Goal: Task Accomplishment & Management: Manage account settings

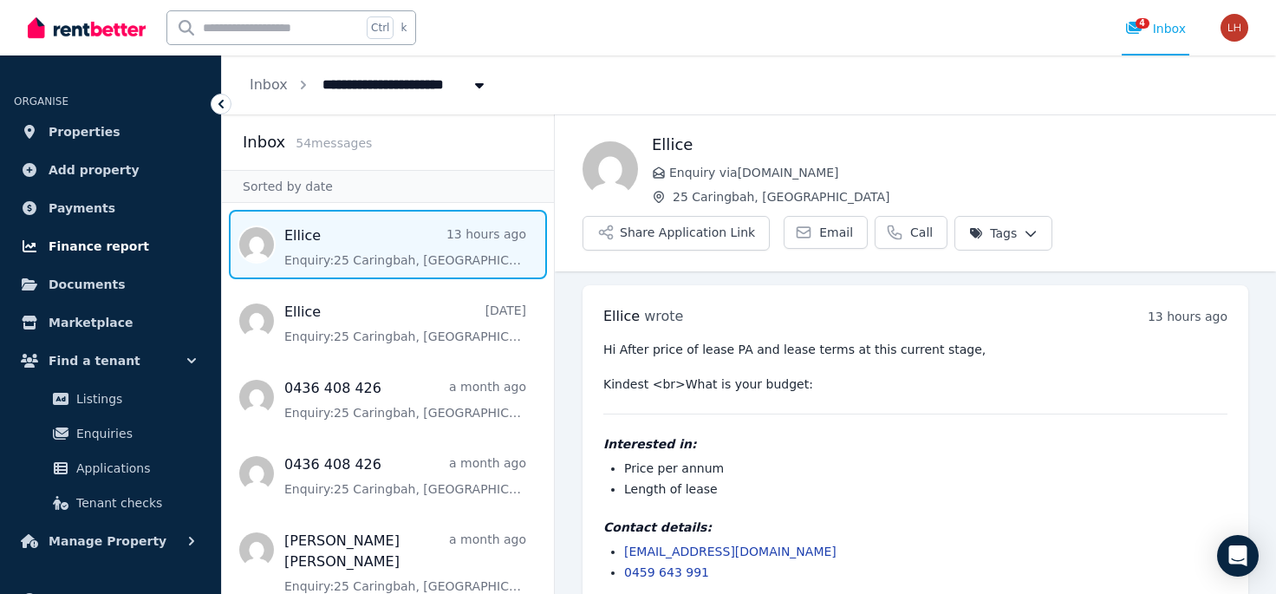
scroll to position [23, 0]
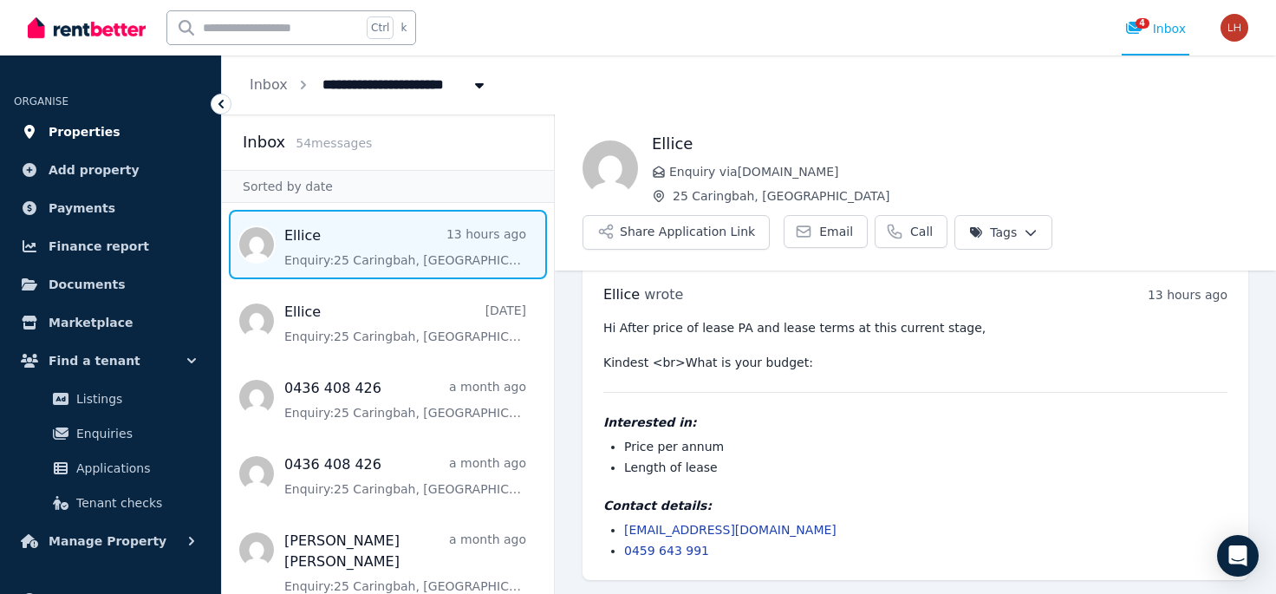
click at [90, 134] on span "Properties" at bounding box center [85, 131] width 72 height 21
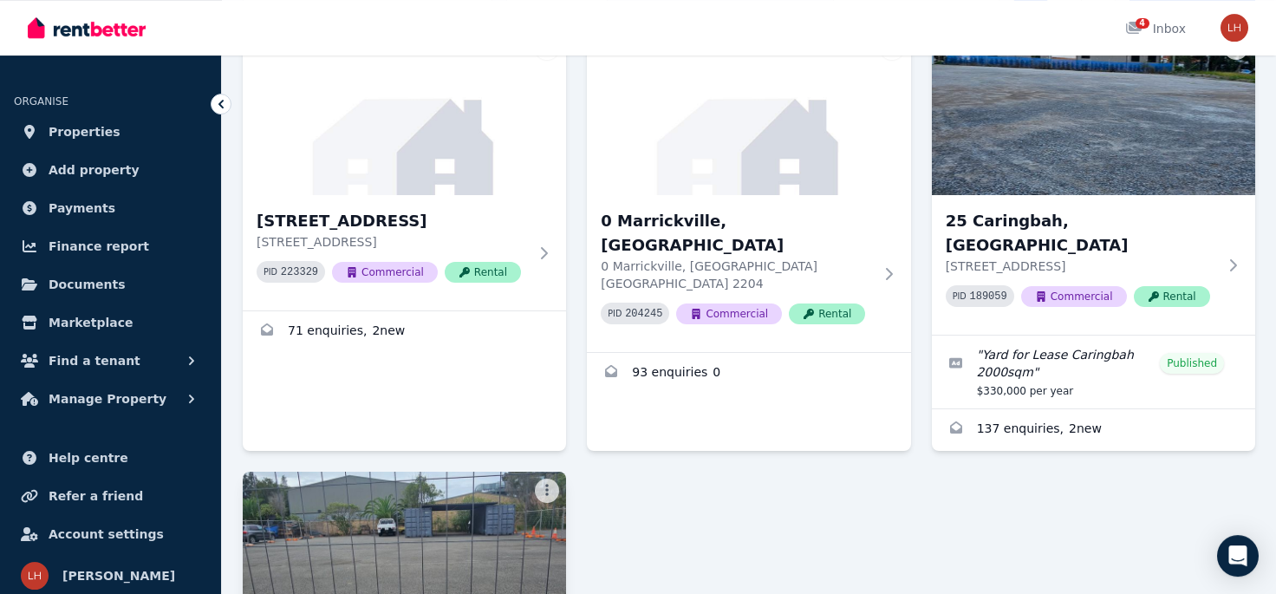
scroll to position [382, 0]
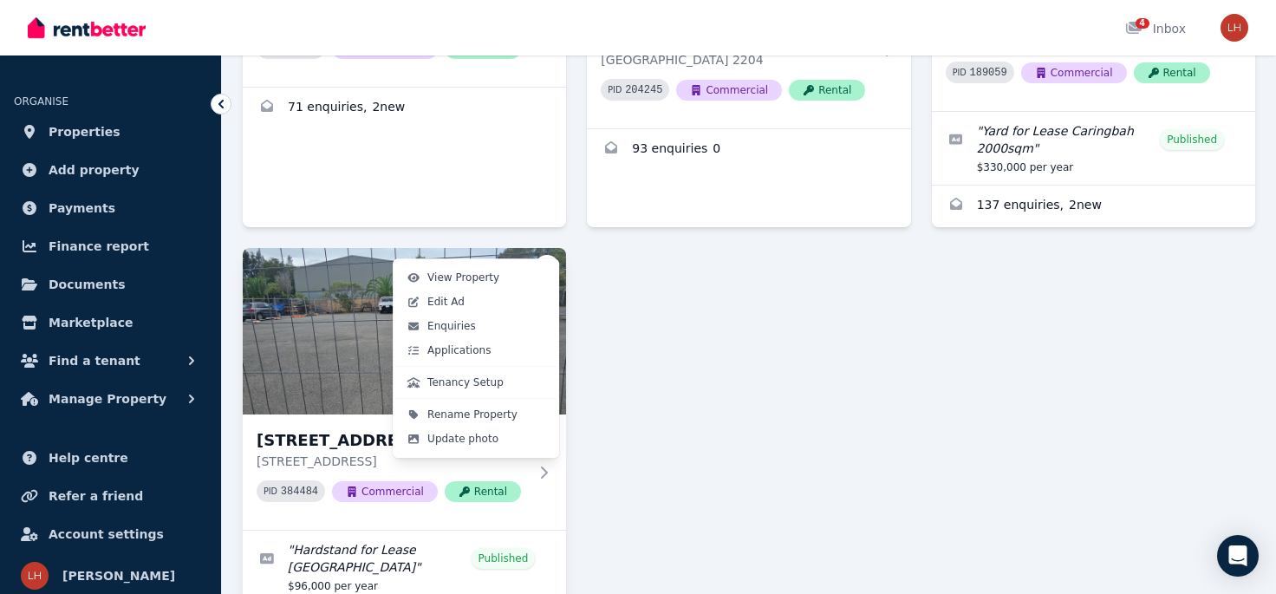
click at [499, 295] on link "Edit Ad" at bounding box center [475, 302] width 159 height 24
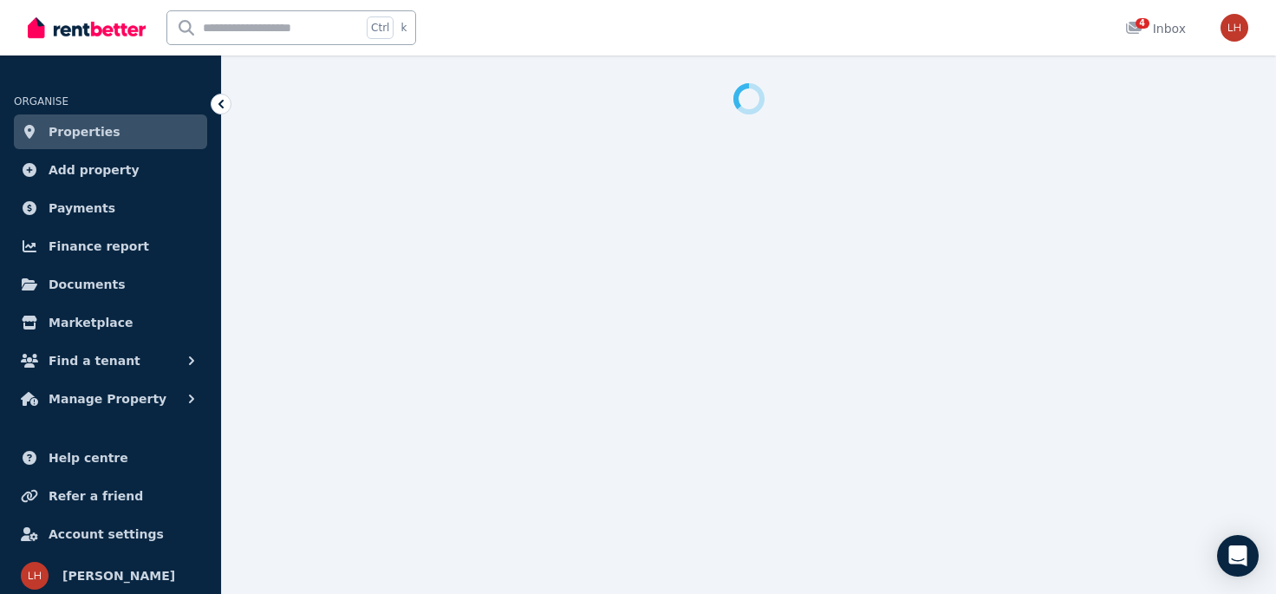
select select "**********"
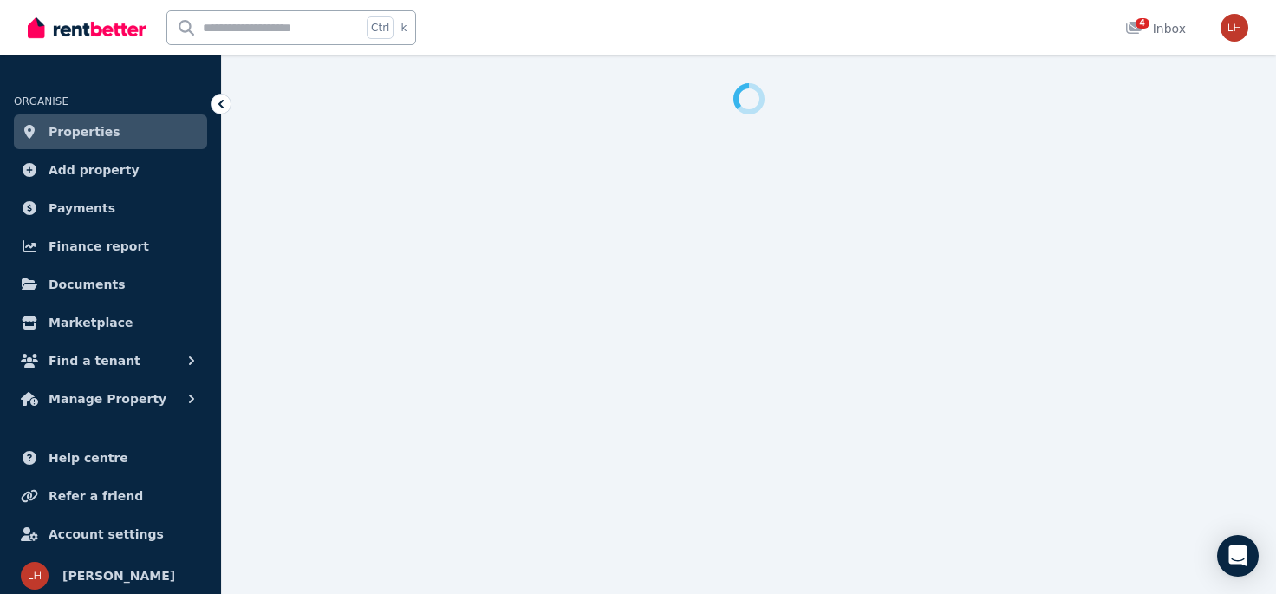
select select "**********"
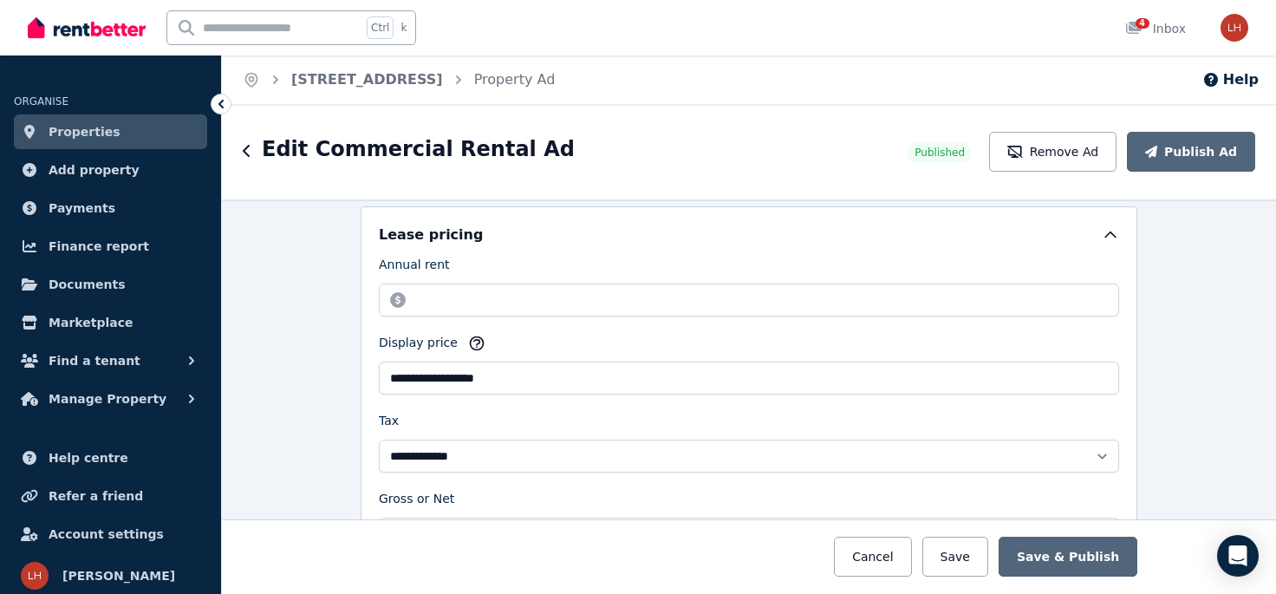
scroll to position [446, 0]
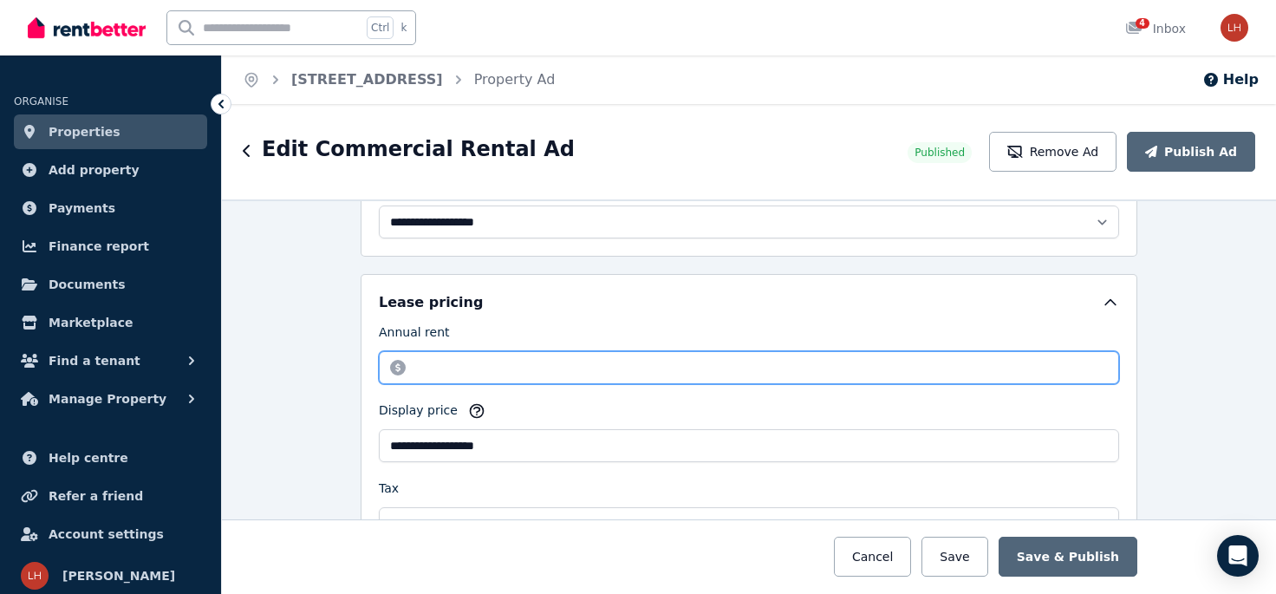
drag, startPoint x: 465, startPoint y: 352, endPoint x: 341, endPoint y: 346, distance: 124.1
click at [379, 351] on input "********" at bounding box center [749, 367] width 740 height 33
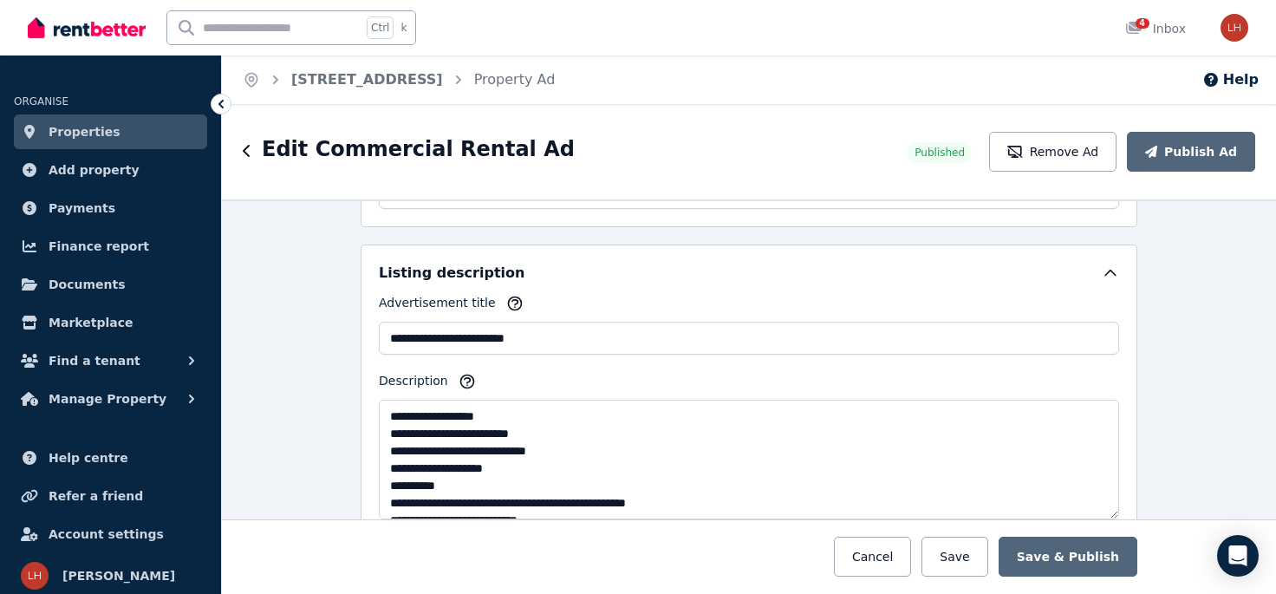
scroll to position [1563, 0]
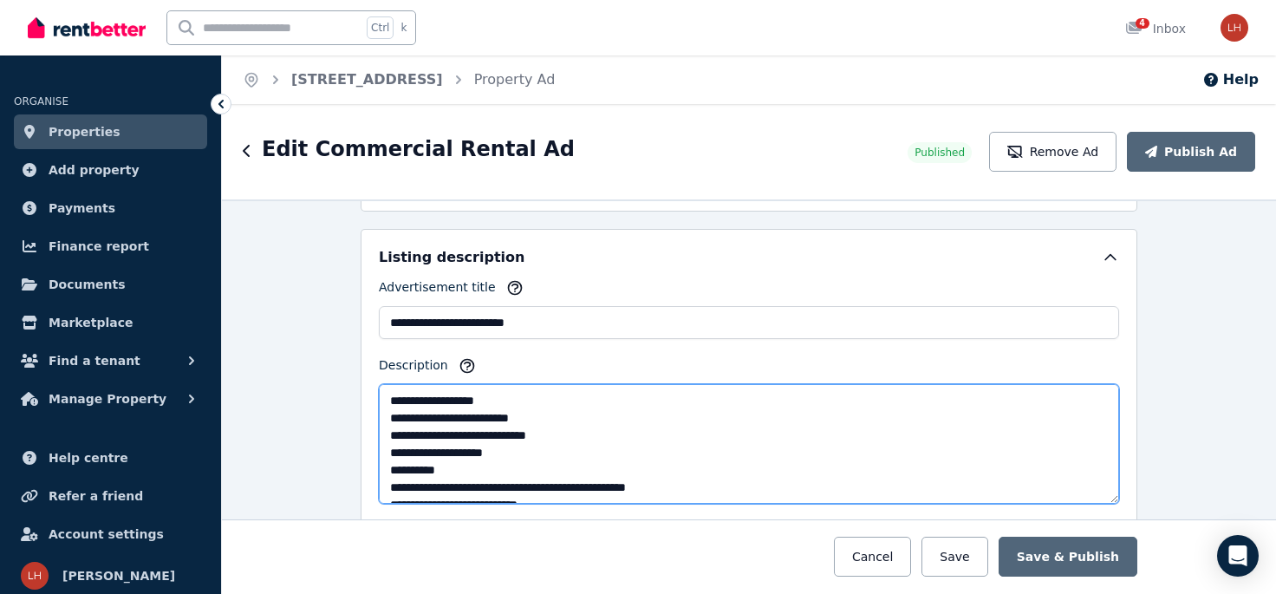
drag, startPoint x: 568, startPoint y: 413, endPoint x: 348, endPoint y: 407, distance: 219.4
click at [379, 407] on textarea "**********" at bounding box center [749, 444] width 740 height 120
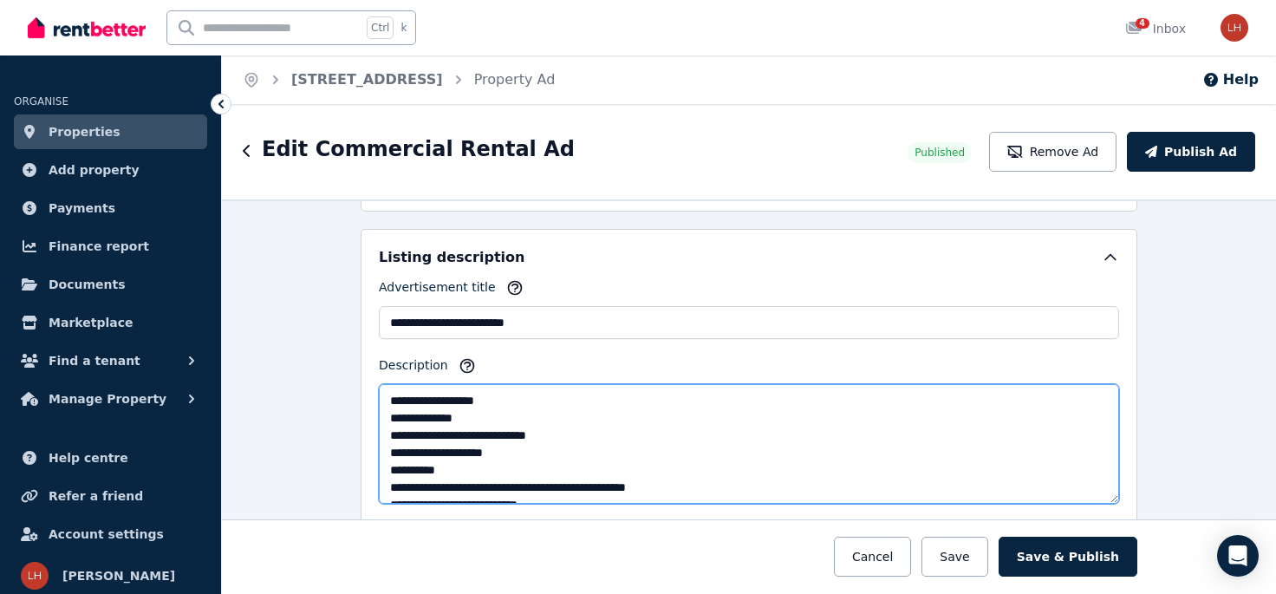
drag, startPoint x: 490, startPoint y: 404, endPoint x: 346, endPoint y: 416, distance: 144.4
click at [379, 416] on textarea "**********" at bounding box center [749, 444] width 740 height 120
drag, startPoint x: 489, startPoint y: 406, endPoint x: 374, endPoint y: 412, distance: 115.4
click at [379, 412] on textarea "**********" at bounding box center [749, 444] width 740 height 120
drag, startPoint x: 515, startPoint y: 427, endPoint x: 378, endPoint y: 426, distance: 137.0
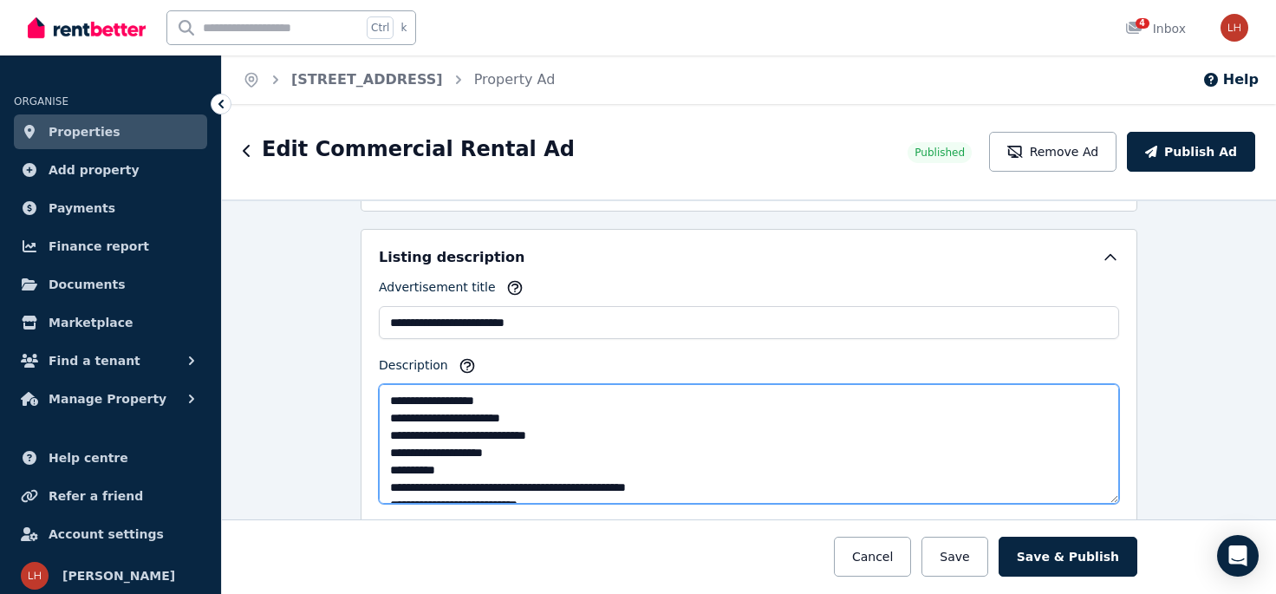
click at [379, 426] on textarea "**********" at bounding box center [749, 444] width 740 height 120
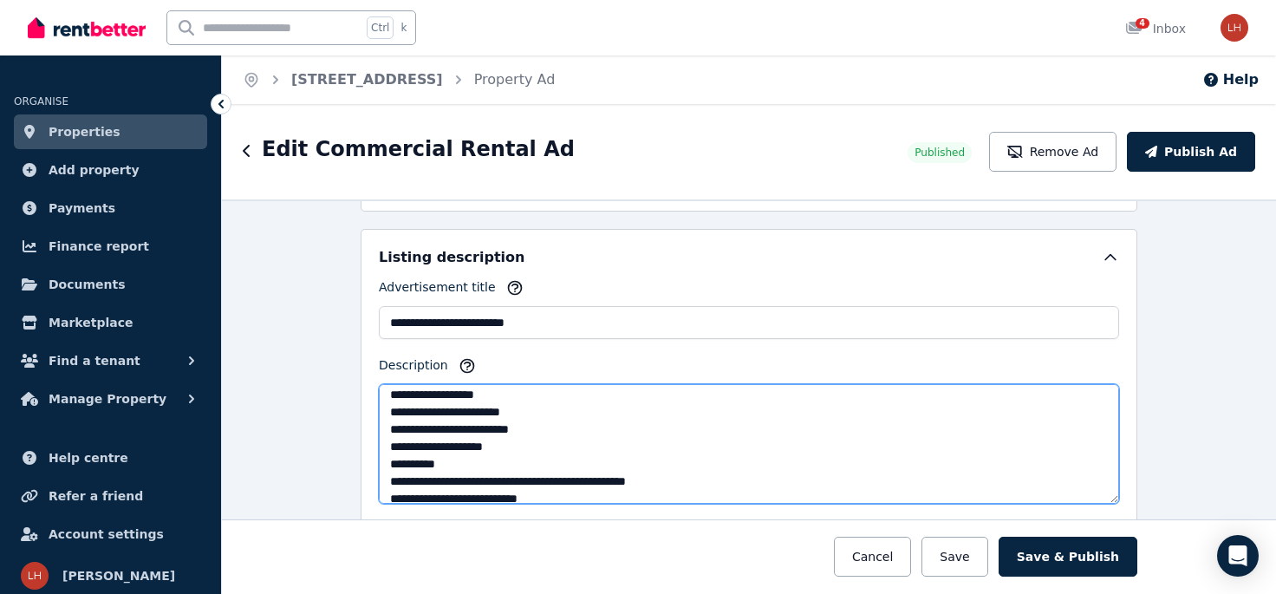
scroll to position [16, 0]
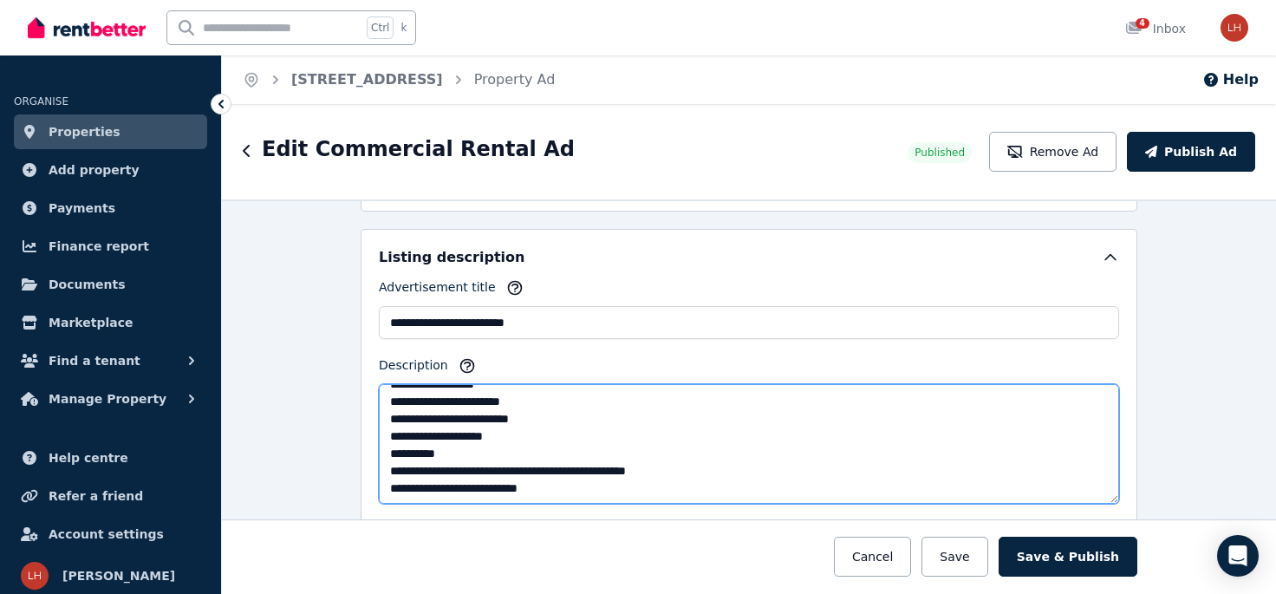
click at [569, 483] on textarea "**********" at bounding box center [749, 444] width 740 height 120
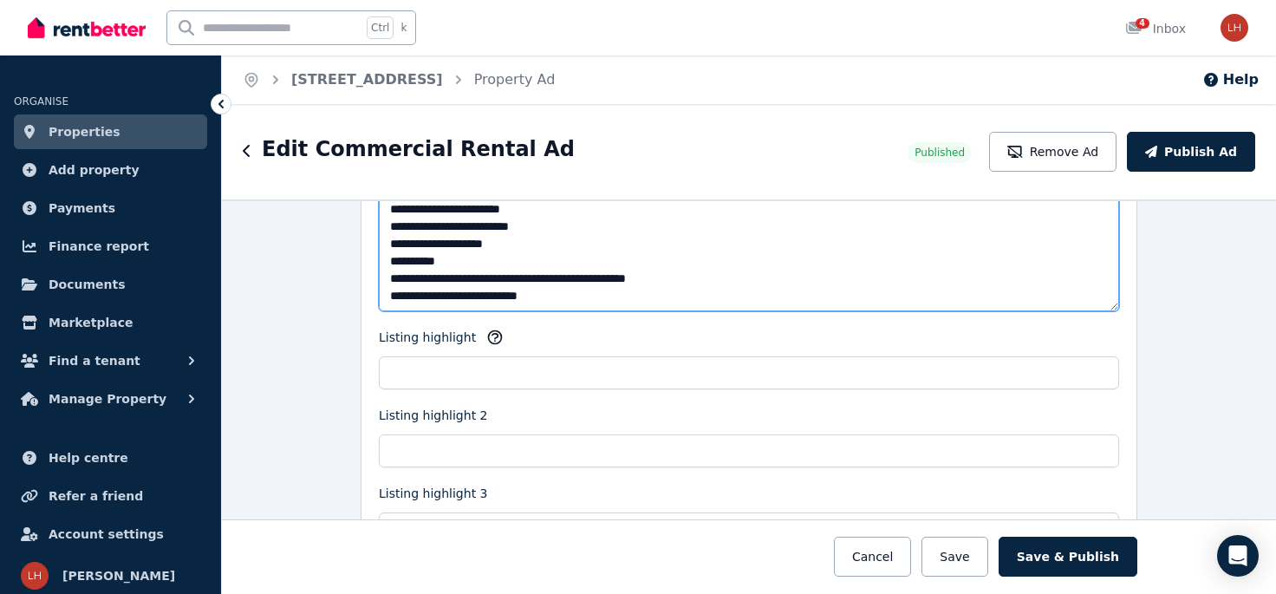
scroll to position [1786, 0]
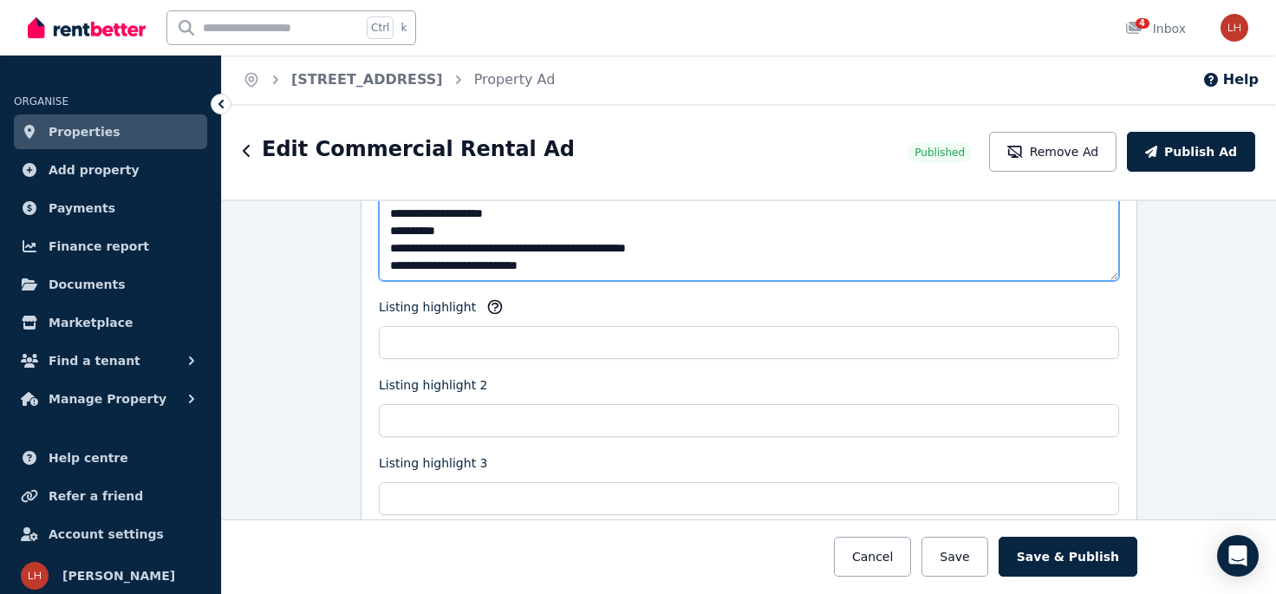
type textarea "**********"
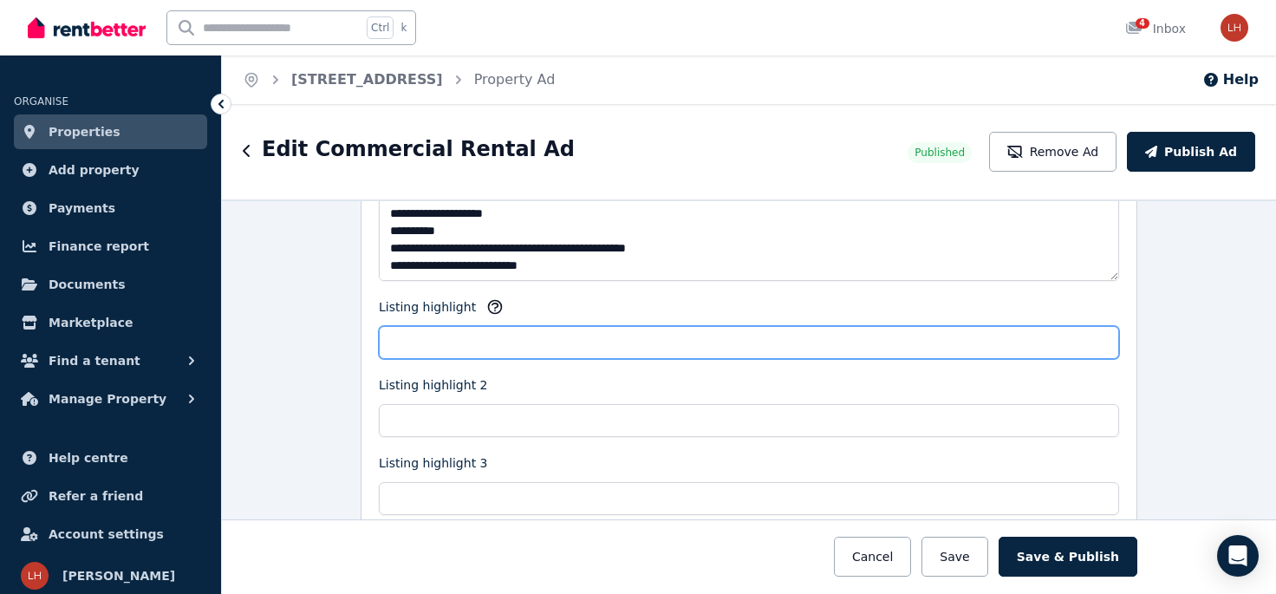
click at [445, 330] on input "Listing highlight" at bounding box center [749, 342] width 740 height 33
type input "**********"
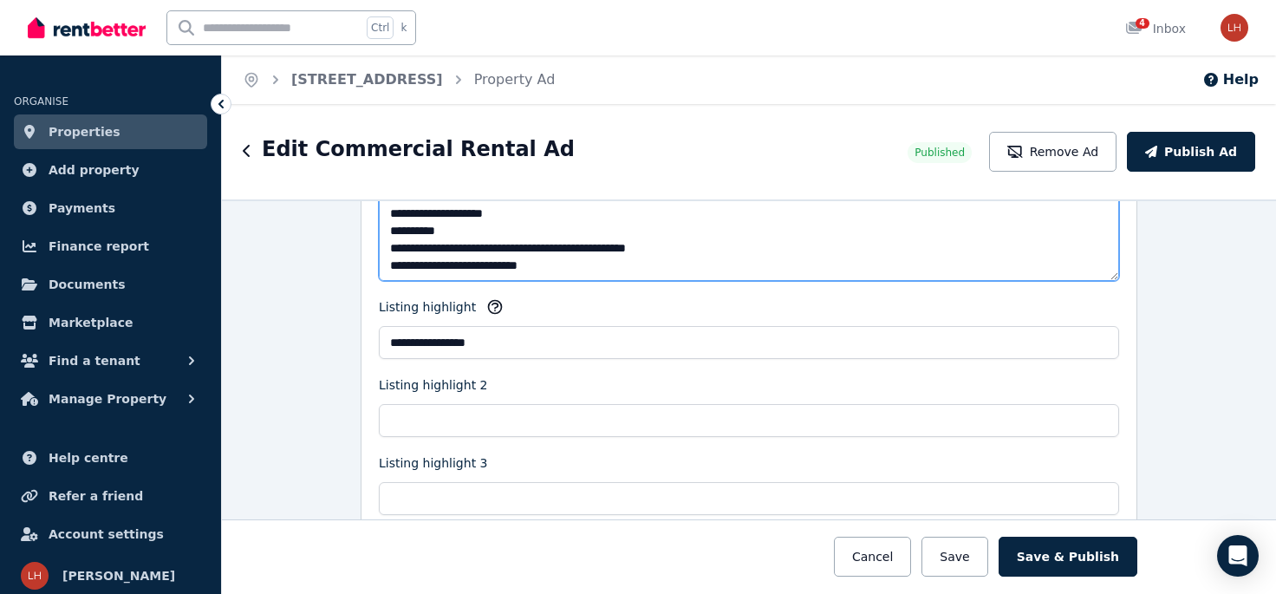
click at [556, 260] on textarea "**********" at bounding box center [749, 221] width 740 height 120
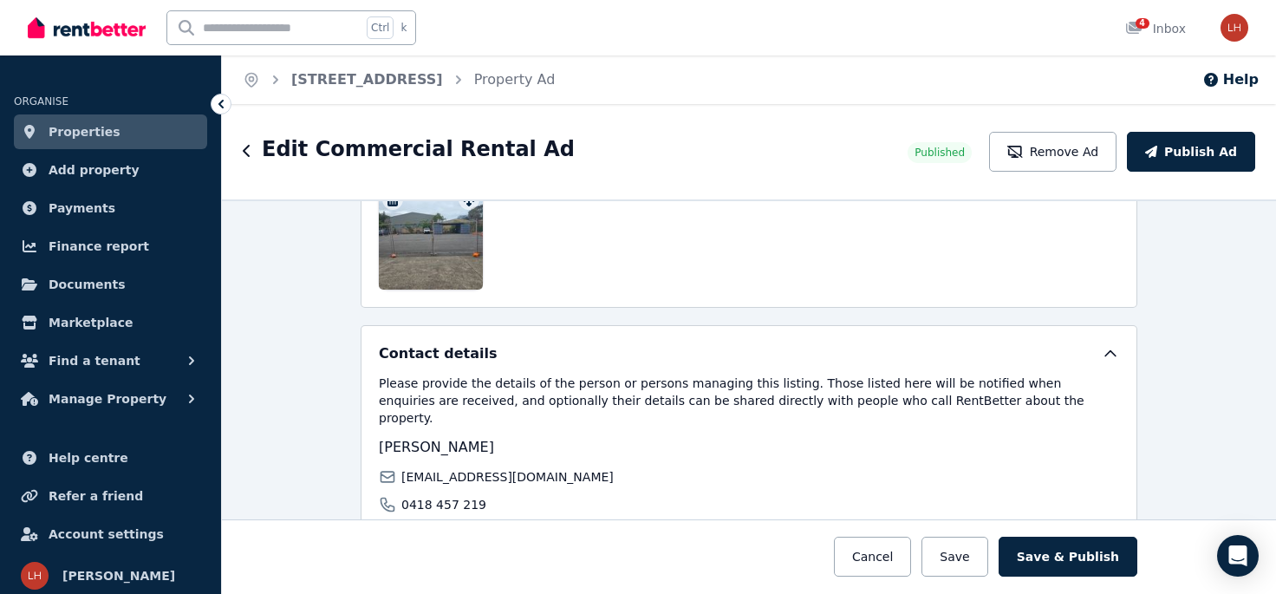
scroll to position [2679, 0]
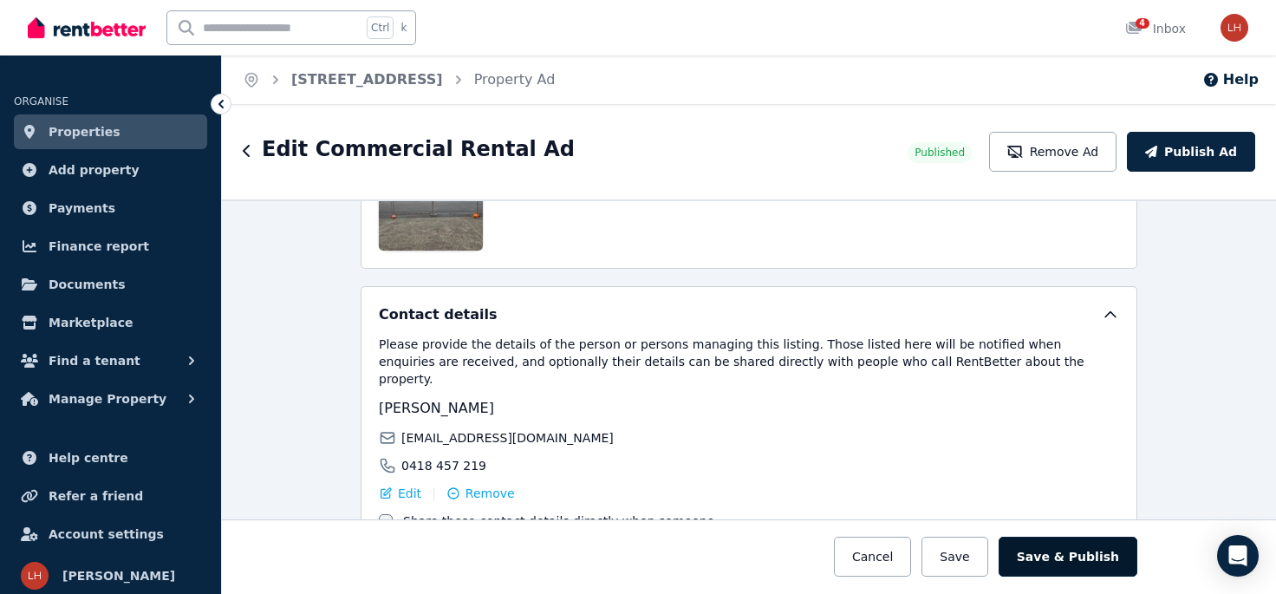
type textarea "**********"
click at [1077, 551] on button "Save & Publish" at bounding box center [1068, 557] width 139 height 40
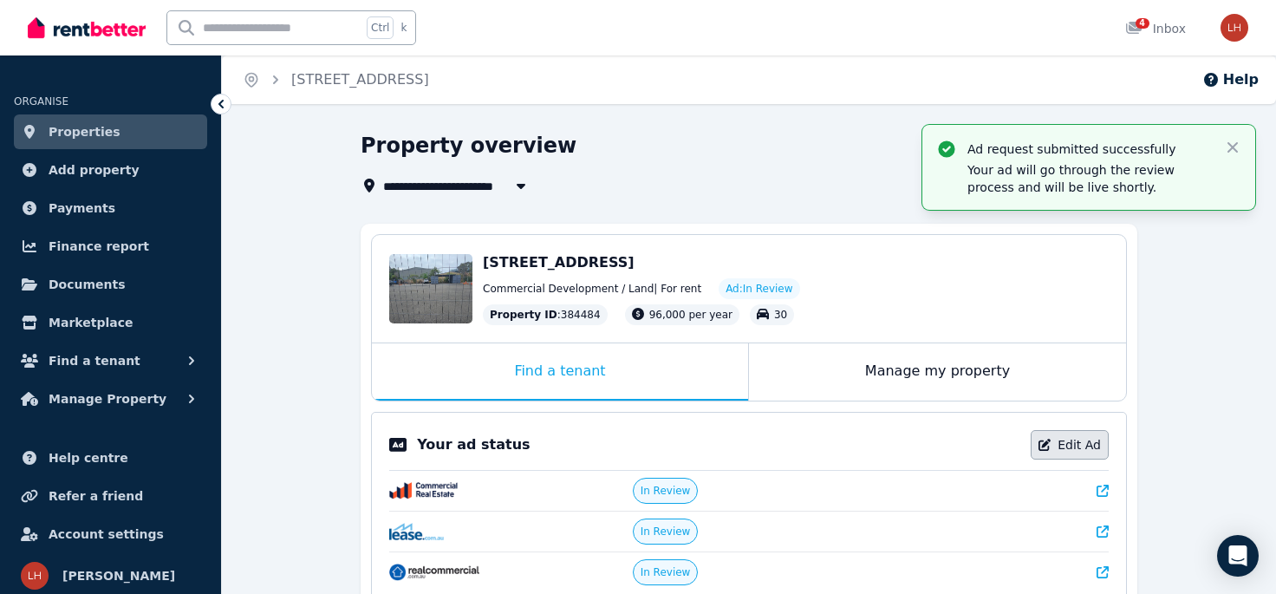
click at [1076, 446] on link "Edit Ad" at bounding box center [1070, 444] width 78 height 29
select select "**********"
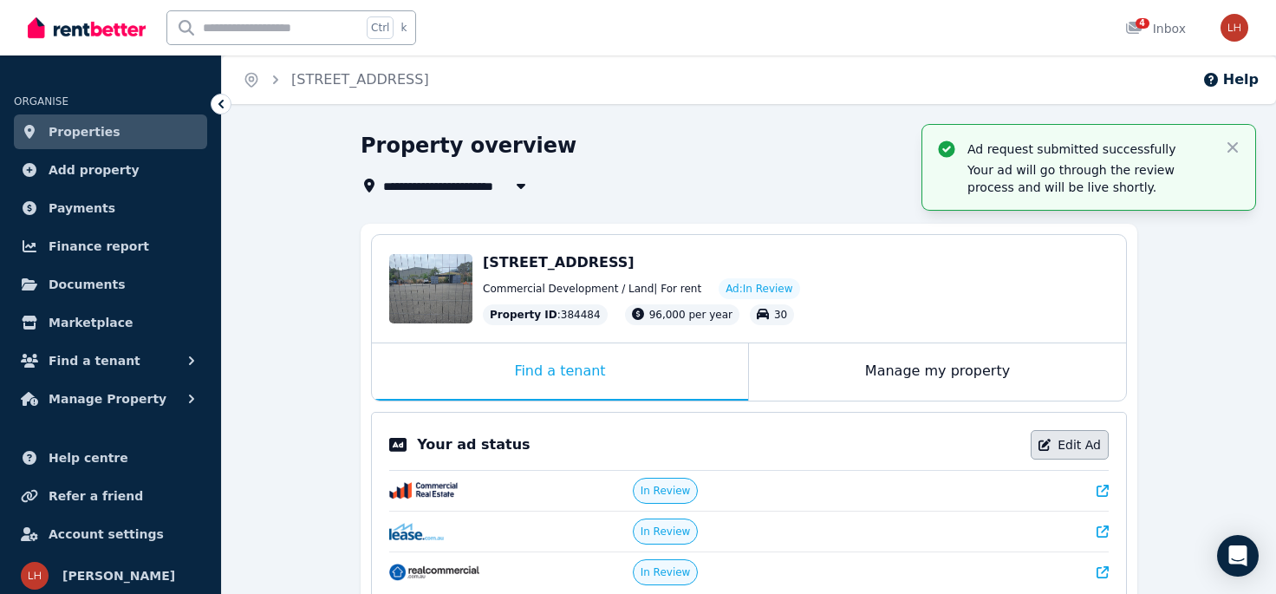
select select "**********"
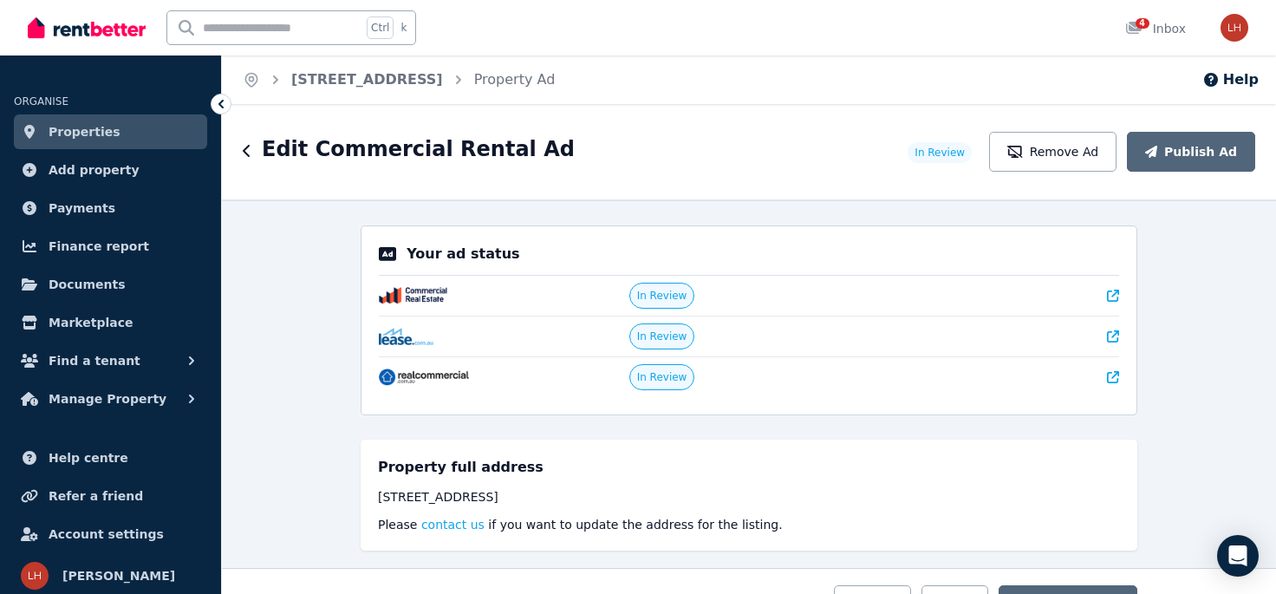
scroll to position [446, 0]
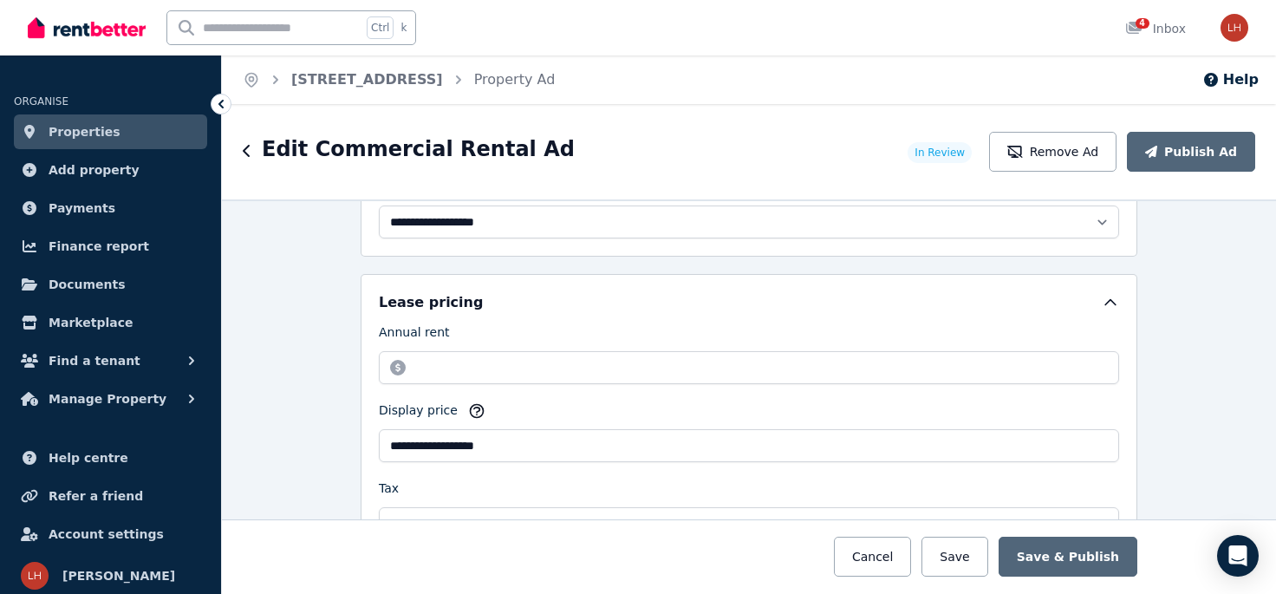
click at [450, 82] on icon "Breadcrumb" at bounding box center [458, 79] width 17 height 17
click at [401, 83] on link "[STREET_ADDRESS]" at bounding box center [367, 79] width 152 height 16
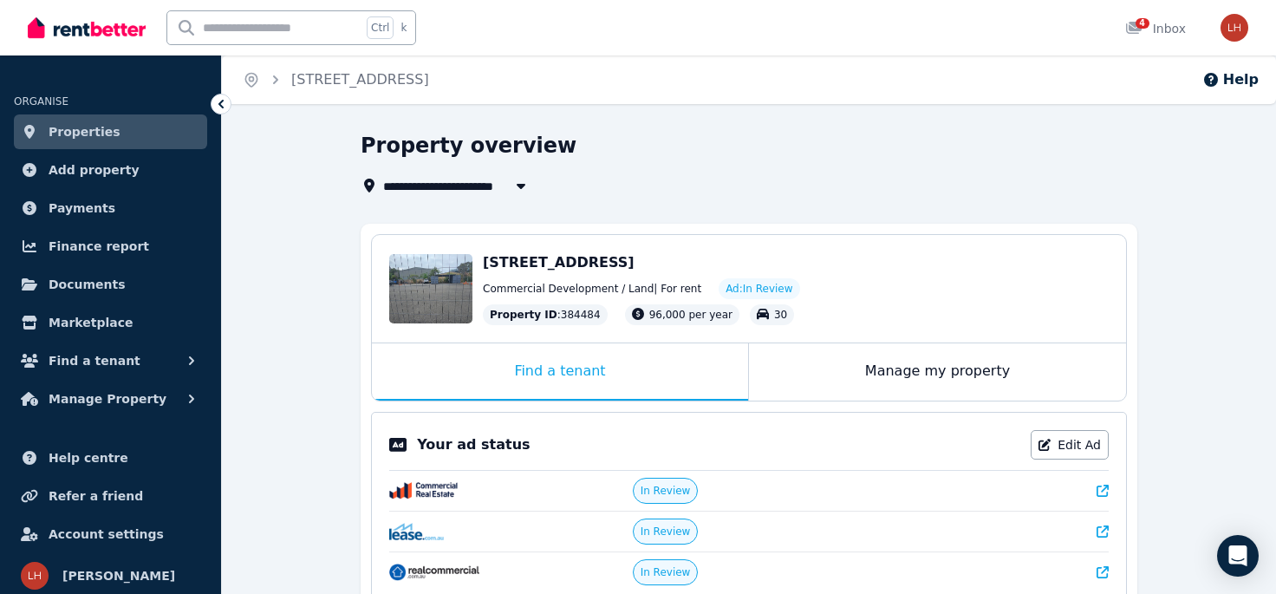
click at [79, 136] on span "Properties" at bounding box center [85, 131] width 72 height 21
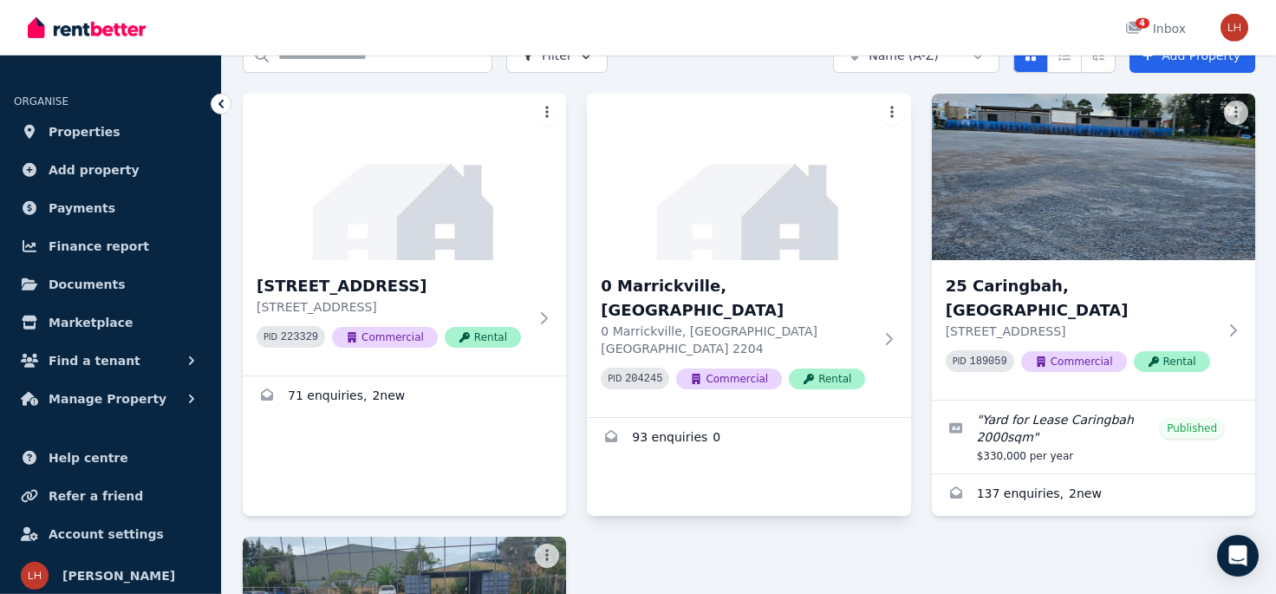
scroll to position [95, 0]
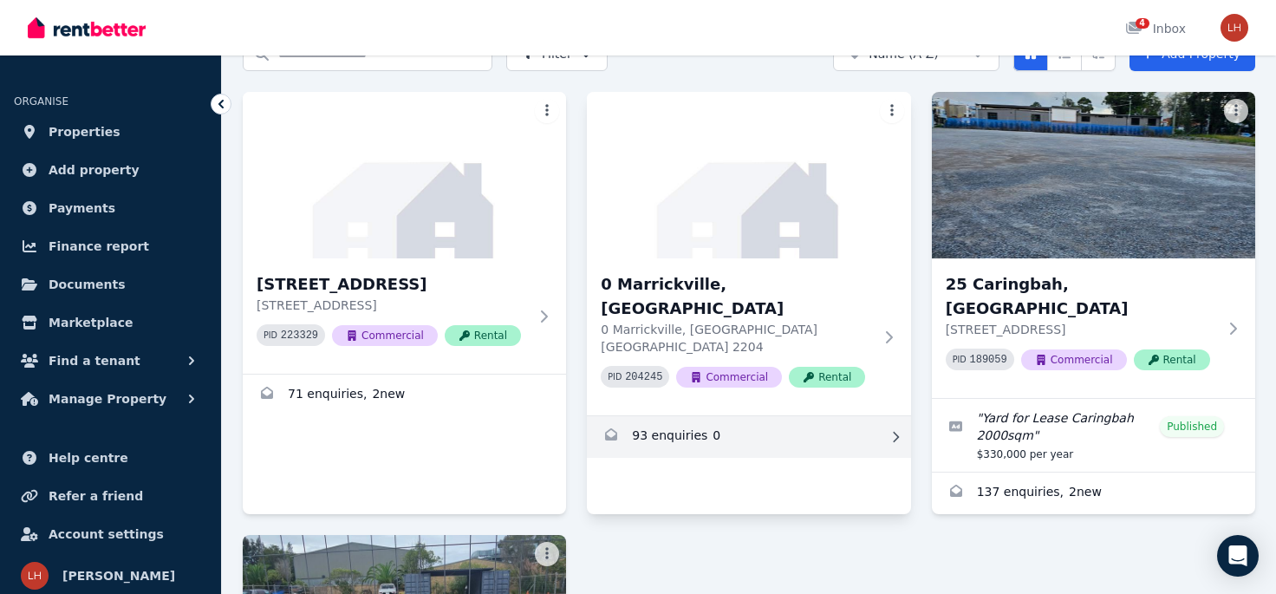
click at [676, 416] on link "Enquiries for 0 Marrickville, Marrickville" at bounding box center [748, 437] width 323 height 42
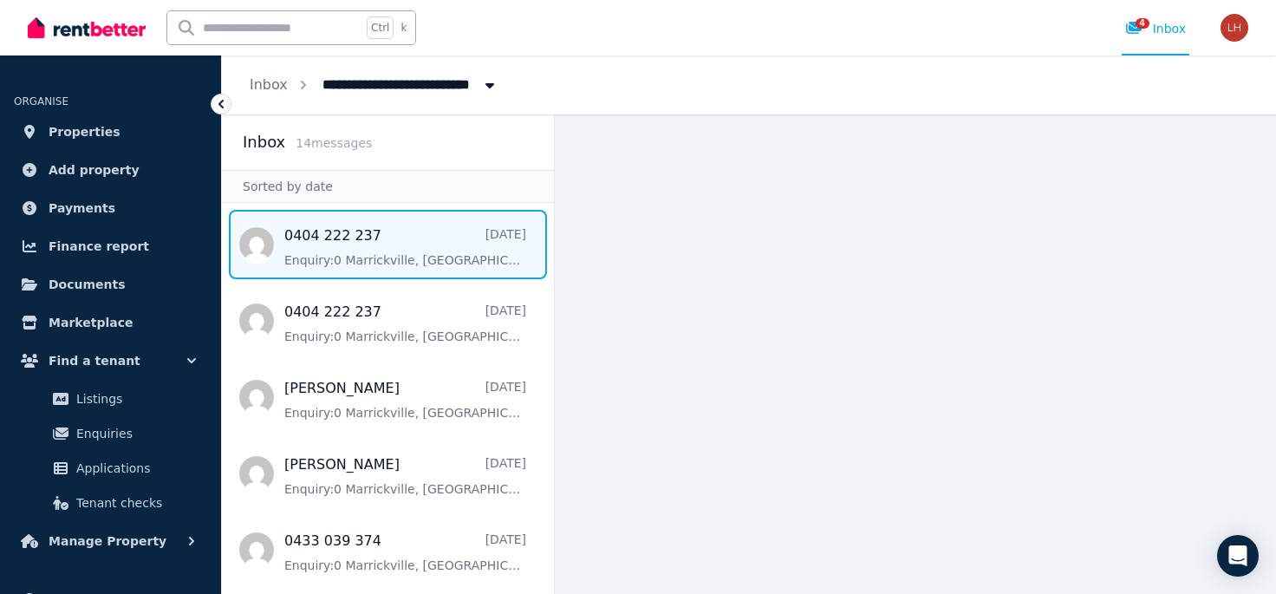
click at [384, 264] on span "Message list" at bounding box center [388, 244] width 332 height 69
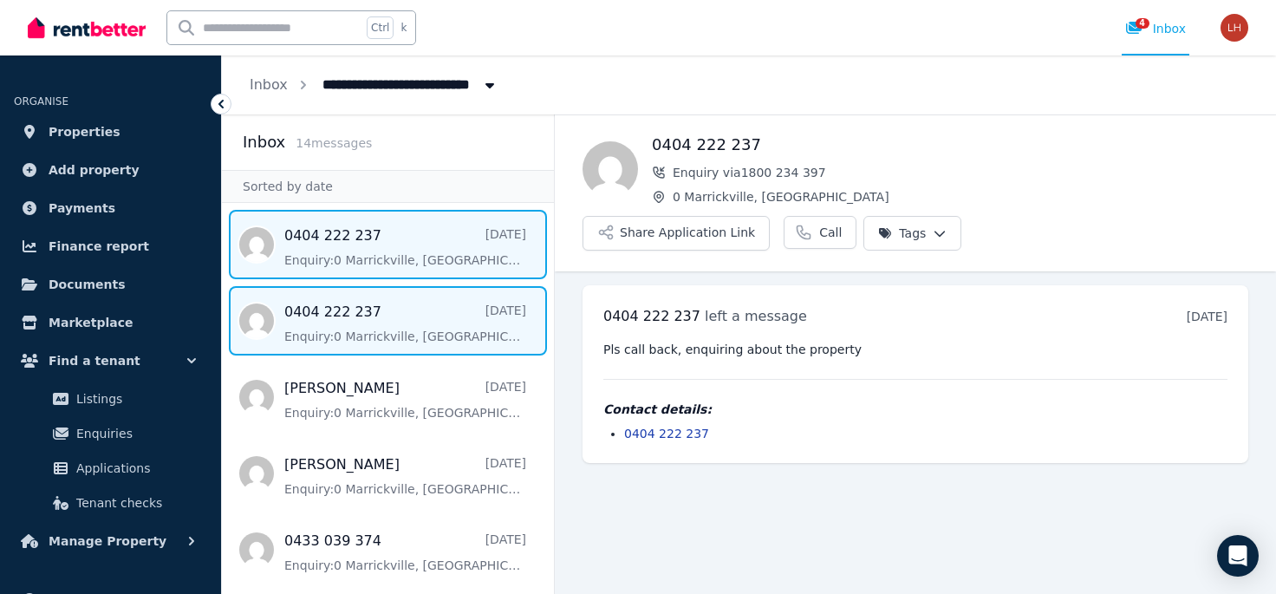
click at [389, 329] on span "Message list" at bounding box center [388, 320] width 332 height 69
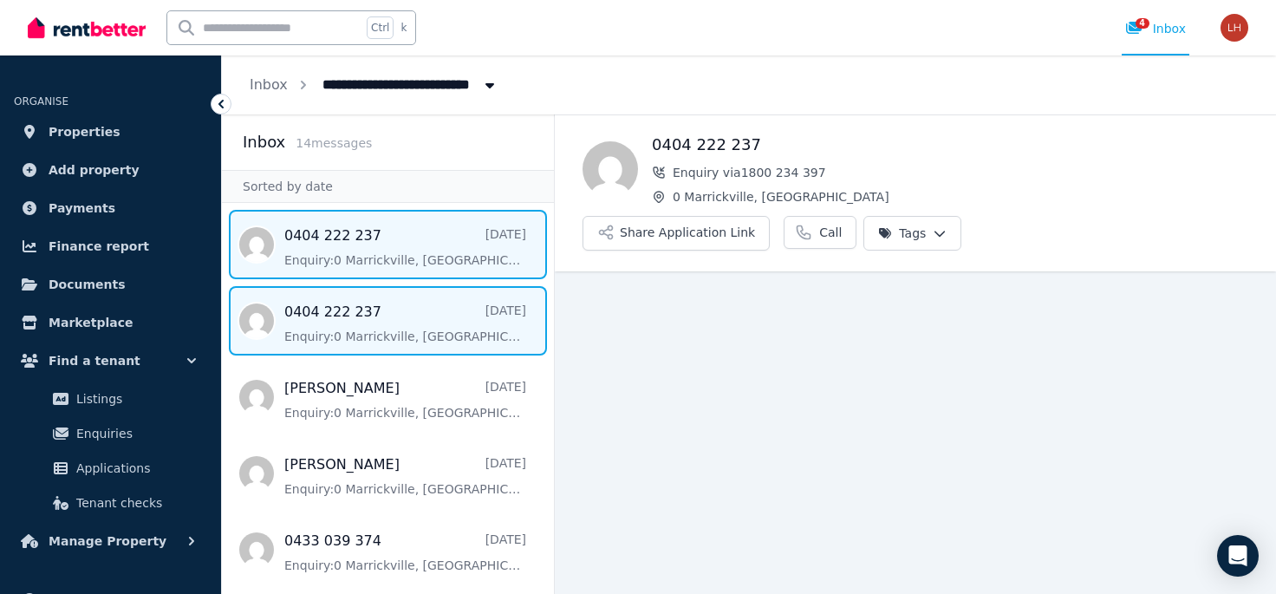
click at [401, 258] on span "Message list" at bounding box center [388, 244] width 332 height 69
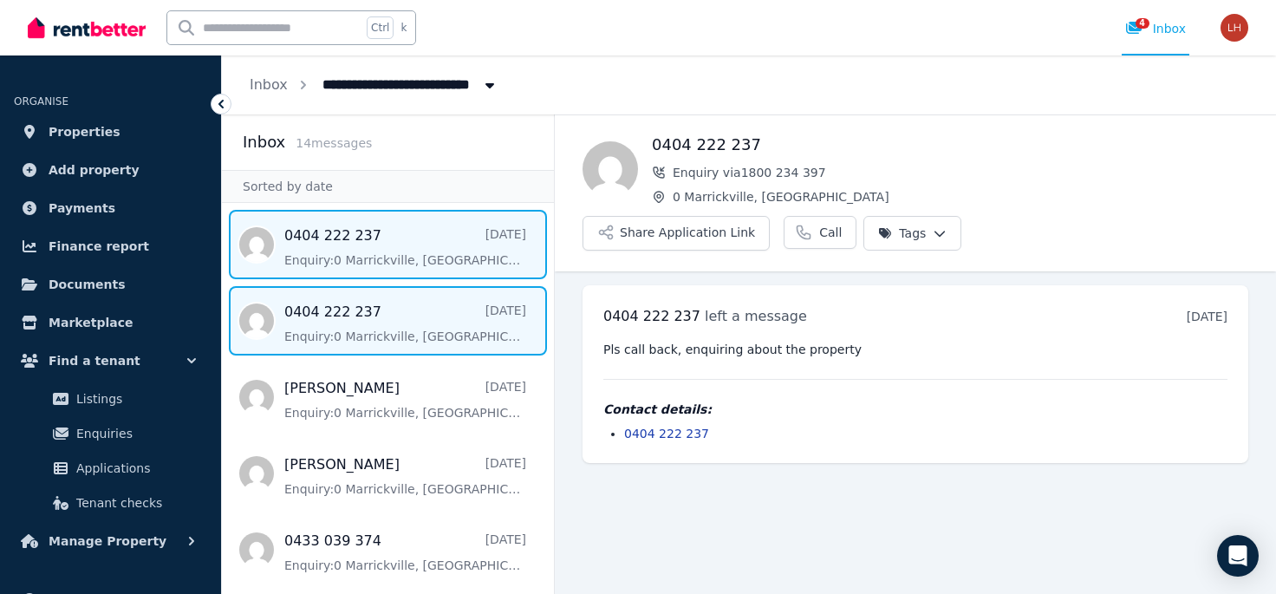
click at [400, 319] on span "Message list" at bounding box center [388, 320] width 332 height 69
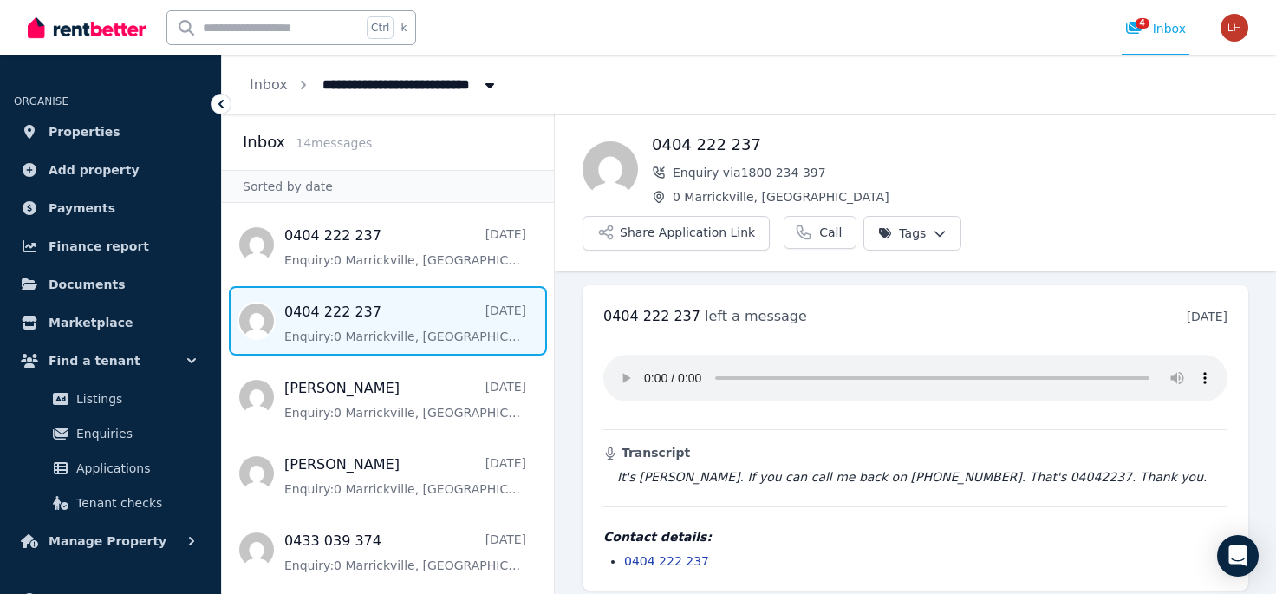
click at [573, 354] on ul "0404 222 237 left a message [DATE] 12:45 pm [DATE][DATE] Transcript It's [PERSO…" at bounding box center [915, 437] width 721 height 333
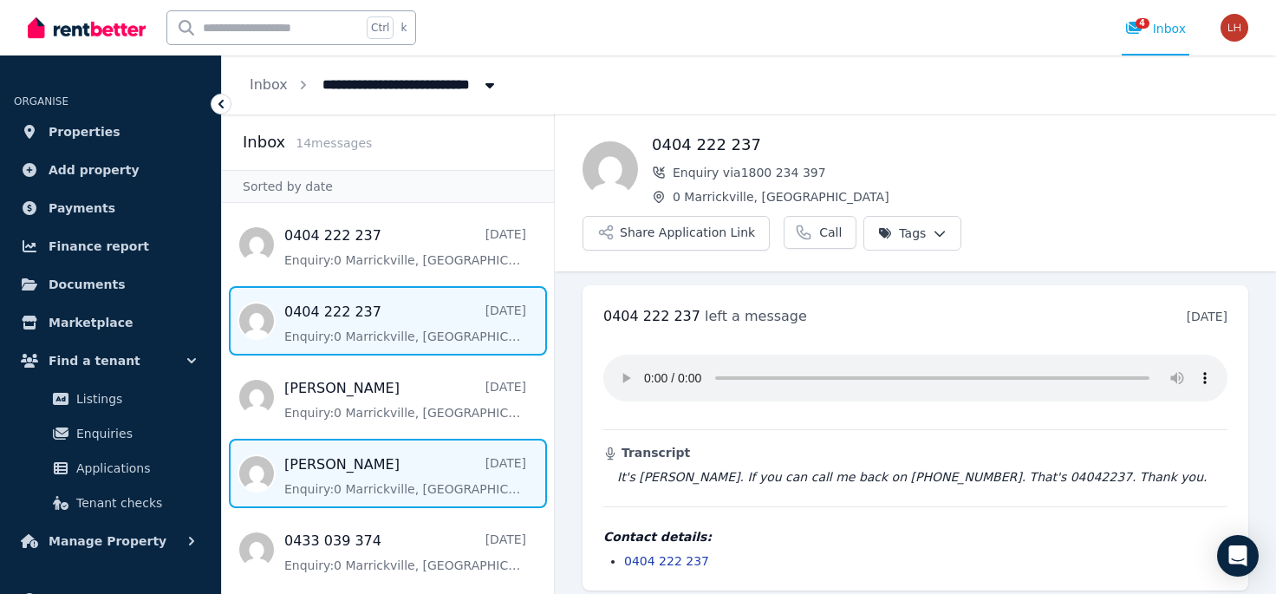
click at [420, 489] on span "Message list" at bounding box center [388, 473] width 332 height 69
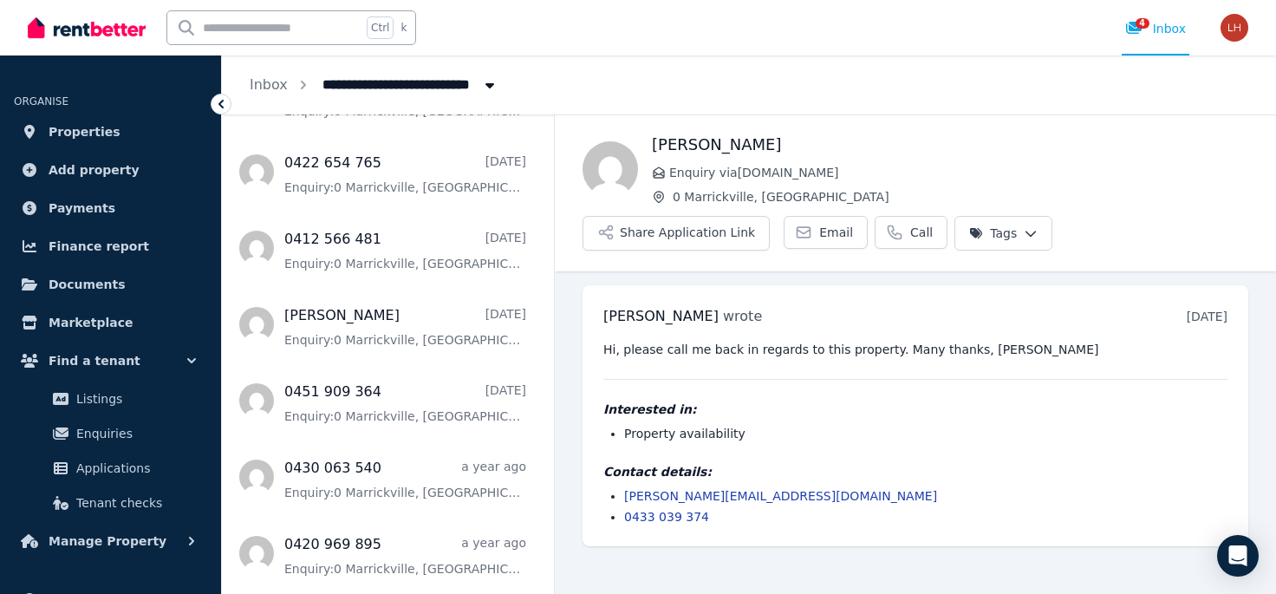
scroll to position [683, 0]
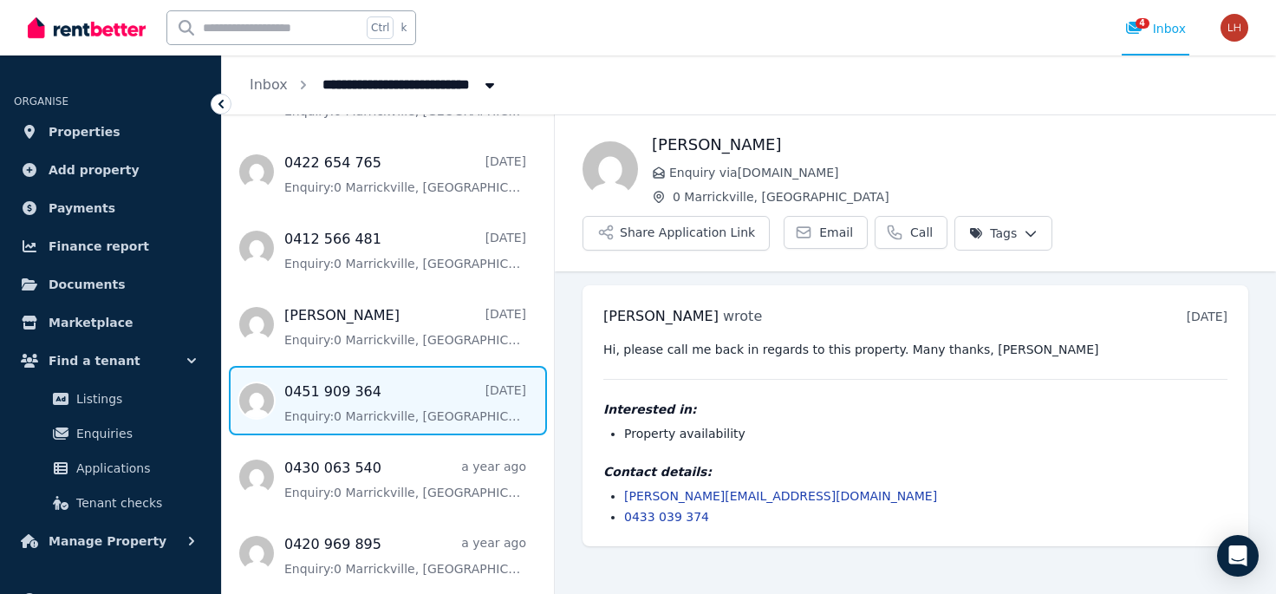
click at [433, 412] on span "Message list" at bounding box center [388, 400] width 332 height 69
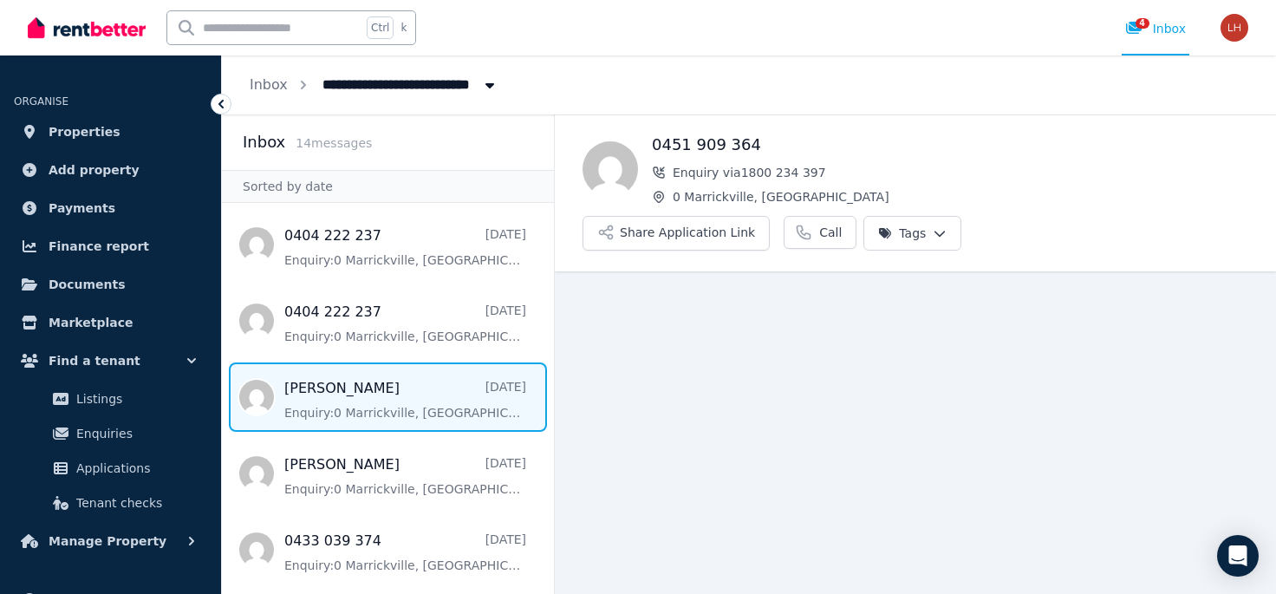
click at [434, 424] on span "Message list" at bounding box center [388, 396] width 332 height 69
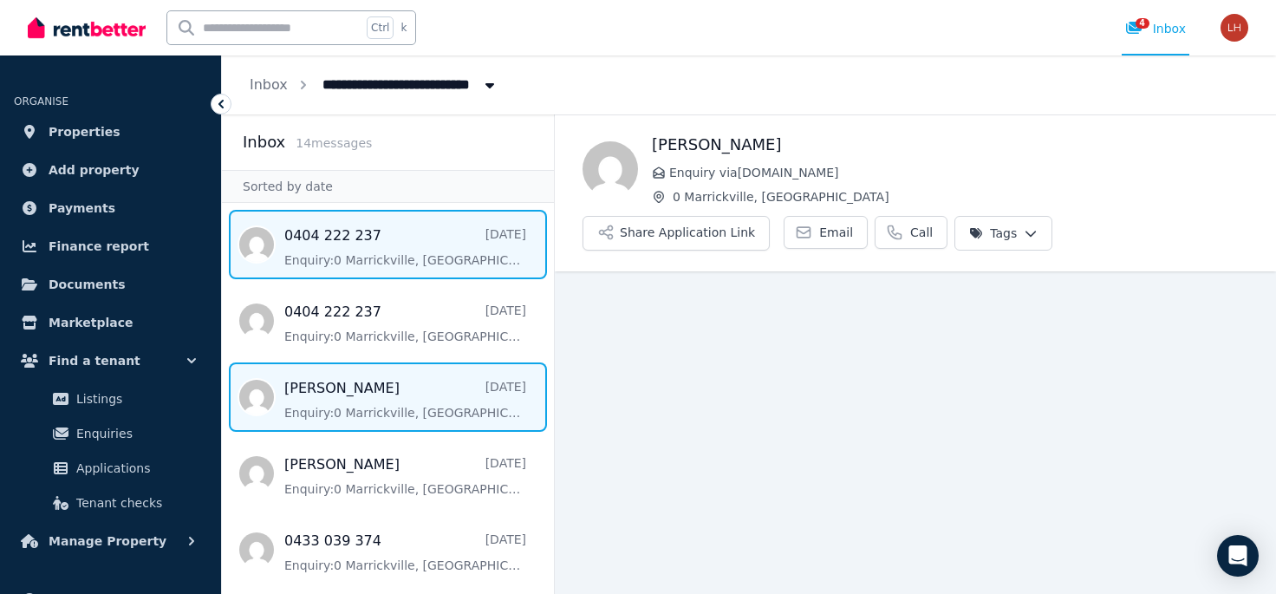
click at [417, 269] on span "Message list" at bounding box center [388, 244] width 332 height 69
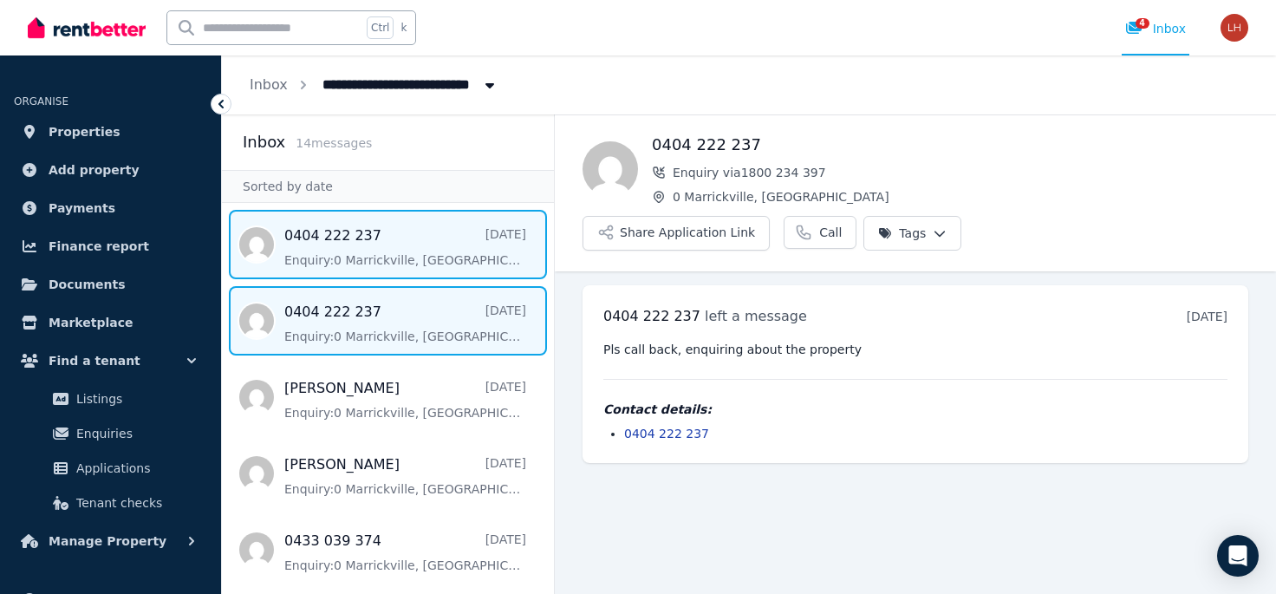
click at [391, 337] on span "Message list" at bounding box center [388, 320] width 332 height 69
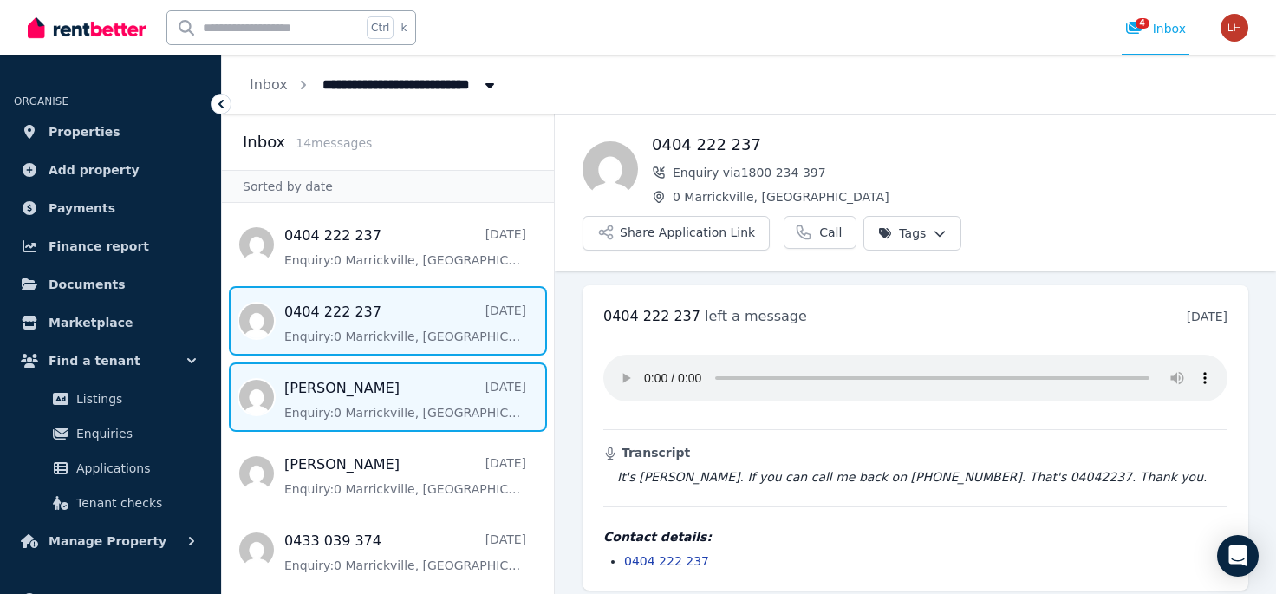
click at [355, 409] on span "Message list" at bounding box center [388, 396] width 332 height 69
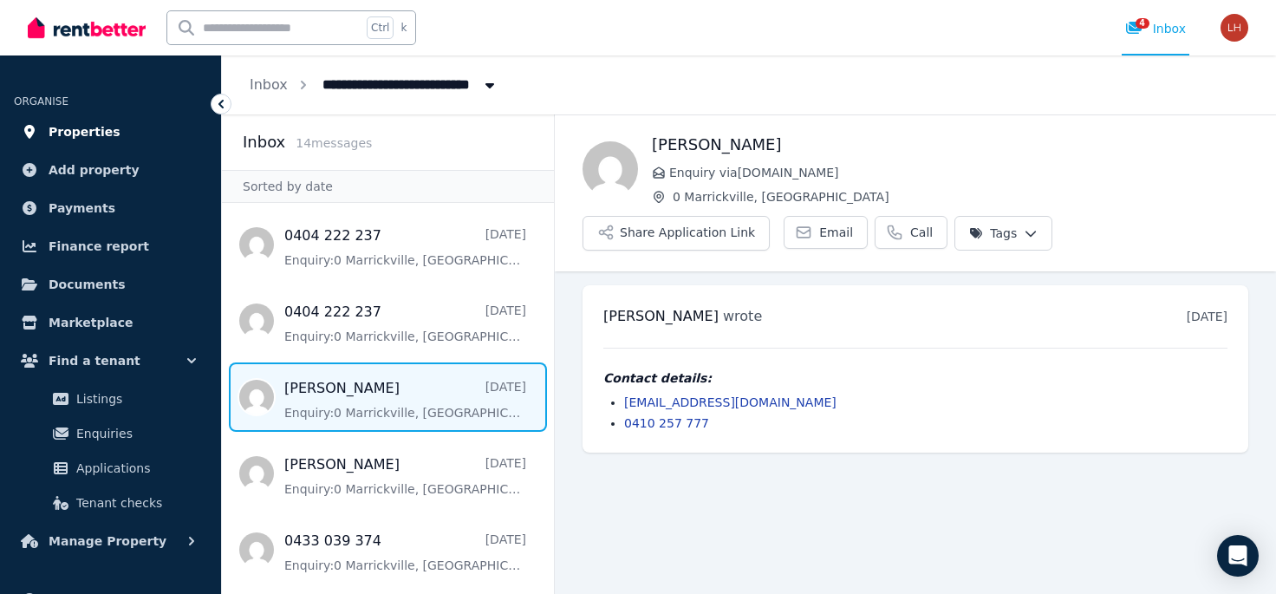
click at [81, 135] on span "Properties" at bounding box center [85, 131] width 72 height 21
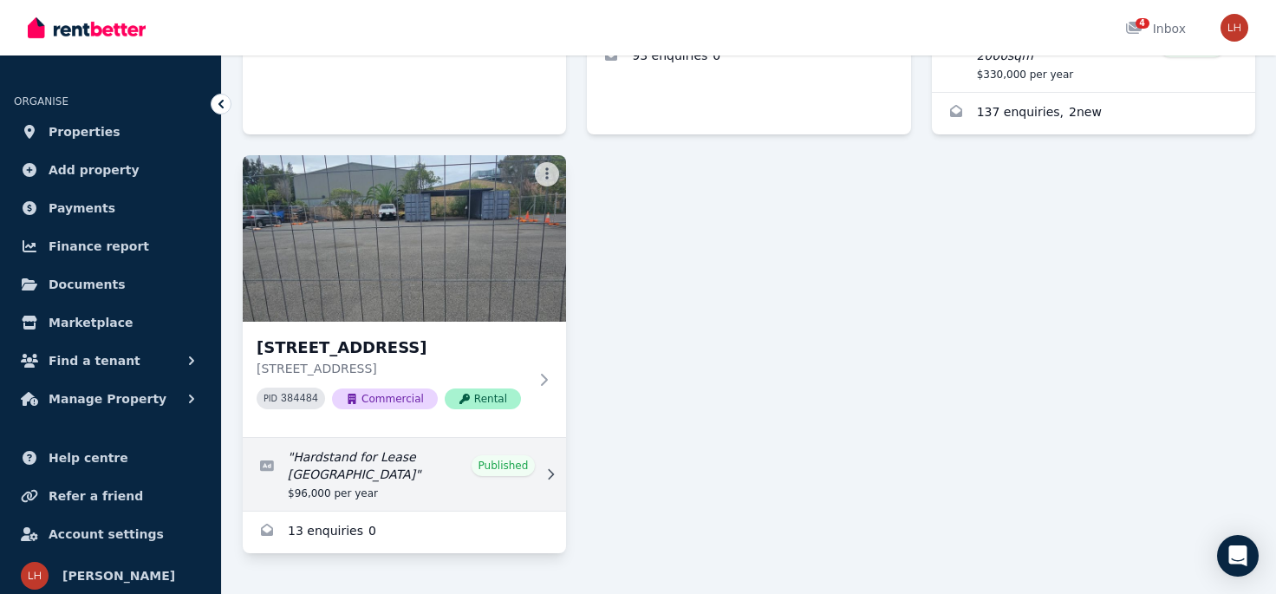
scroll to position [188, 0]
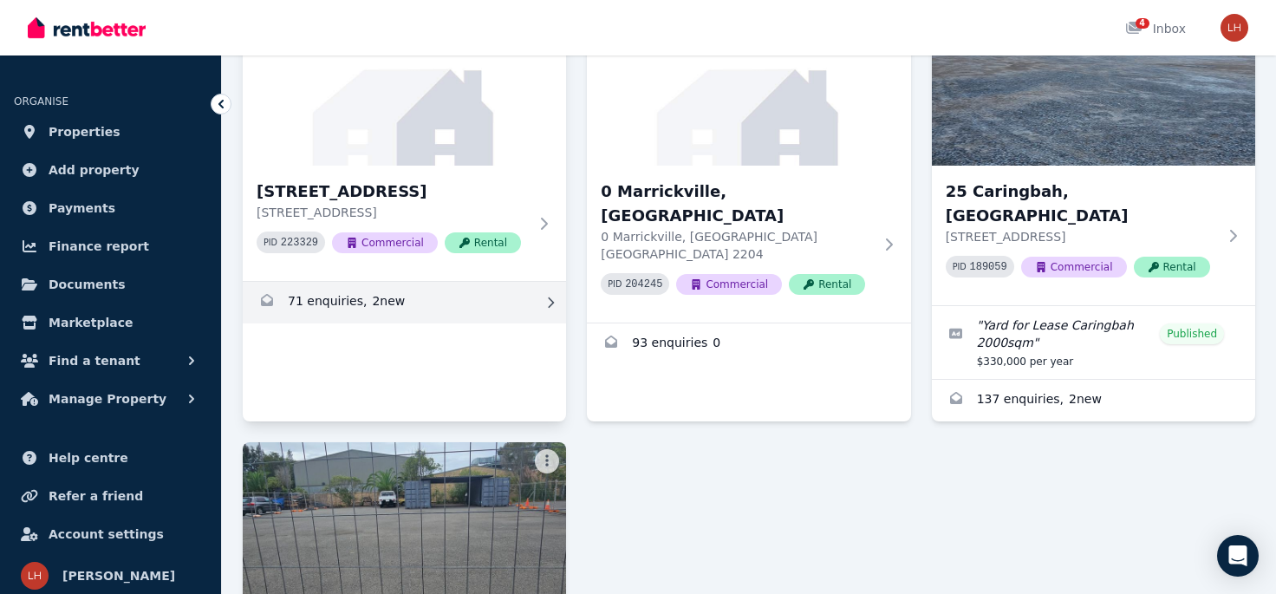
click at [371, 297] on link "Enquiries for 0 Bermill Street, Rockdale" at bounding box center [404, 303] width 323 height 42
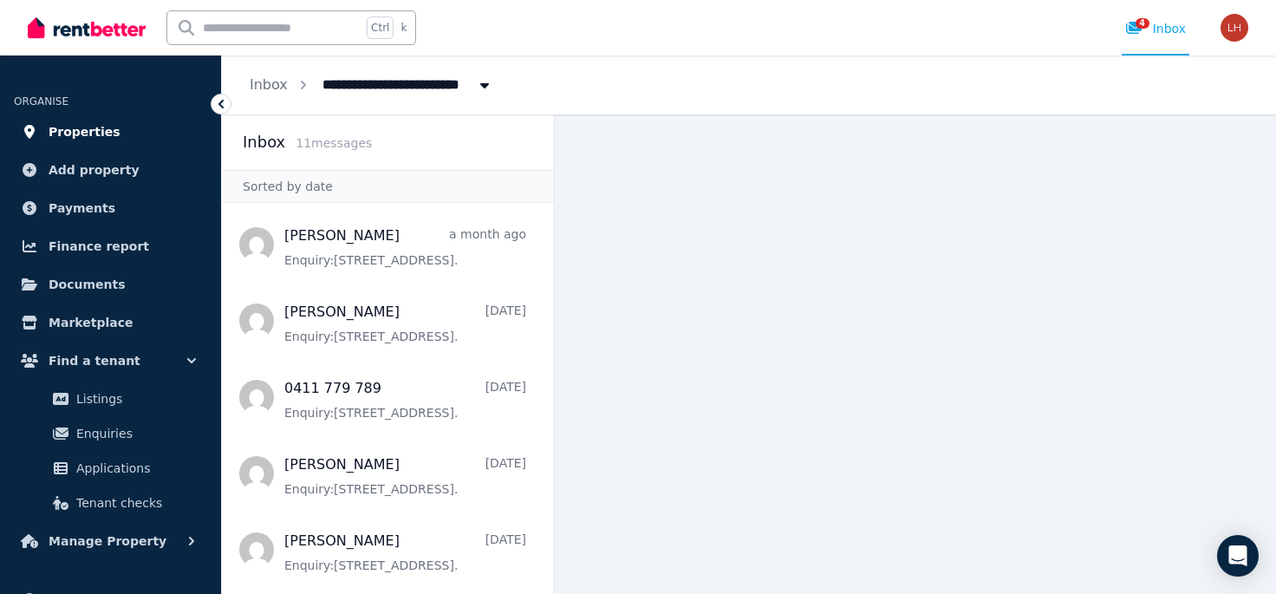
click at [101, 134] on span "Properties" at bounding box center [85, 131] width 72 height 21
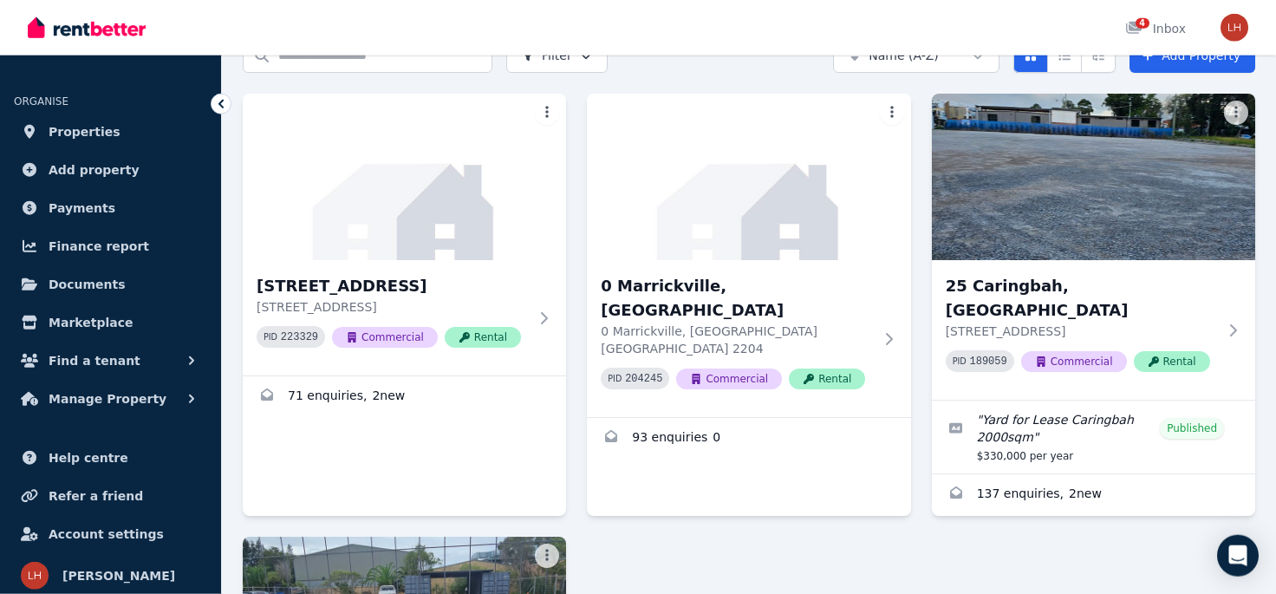
scroll to position [95, 0]
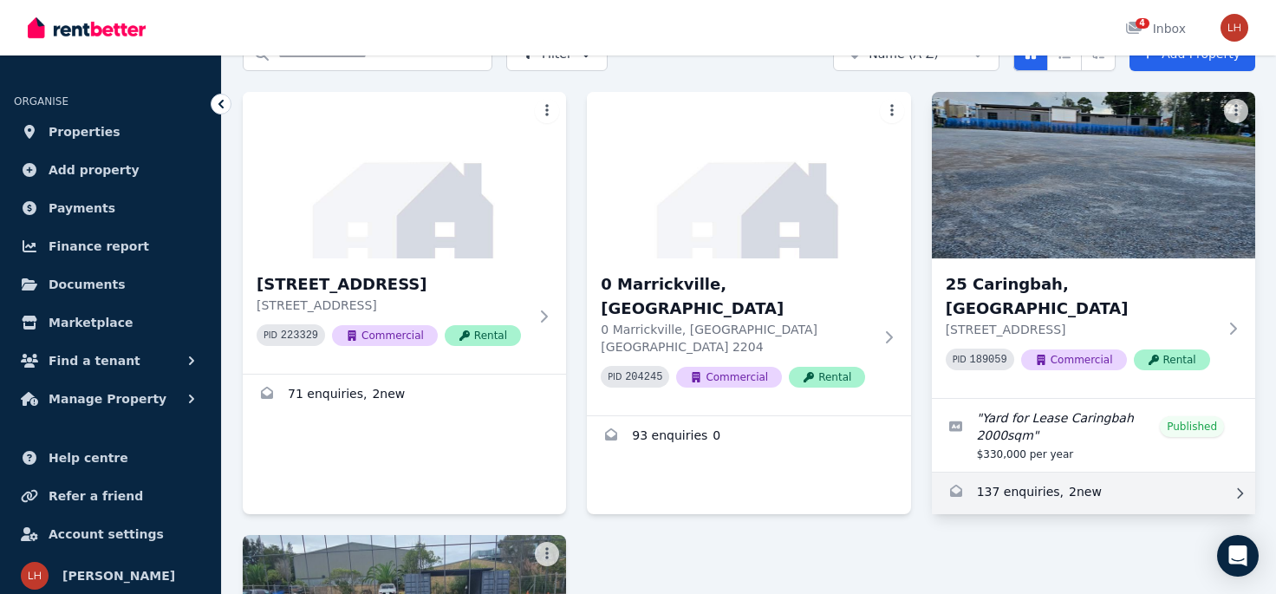
click at [1012, 472] on link "Enquiries for 25 Caringbah, Caringbah" at bounding box center [1093, 493] width 323 height 42
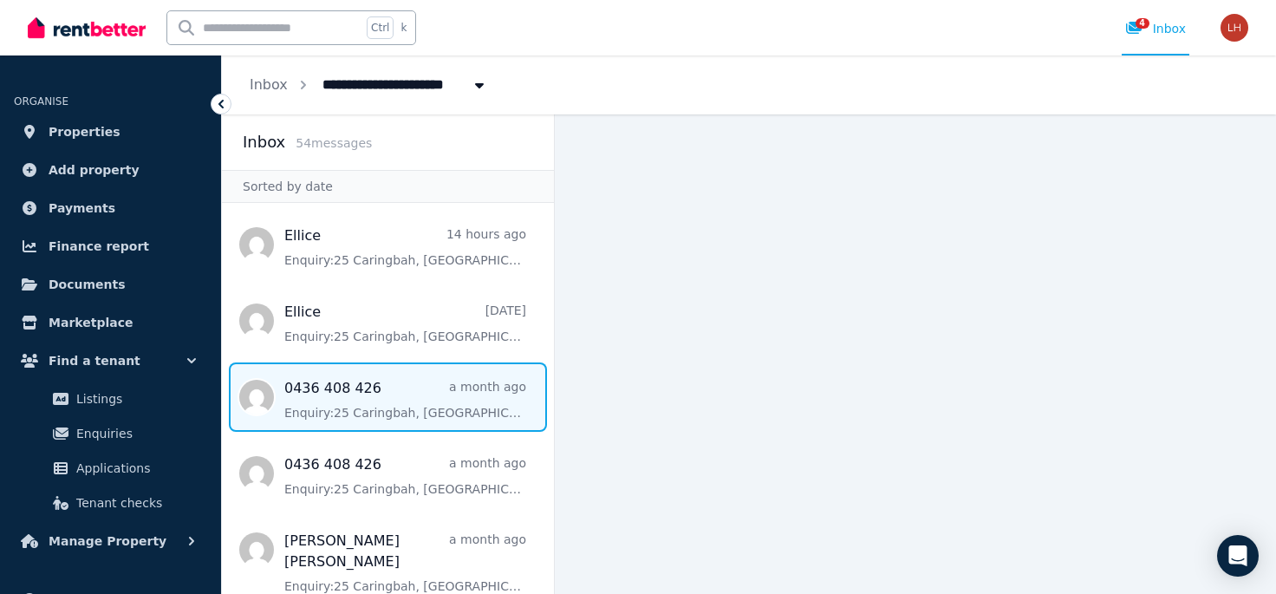
click at [337, 409] on span "Message list" at bounding box center [388, 396] width 332 height 69
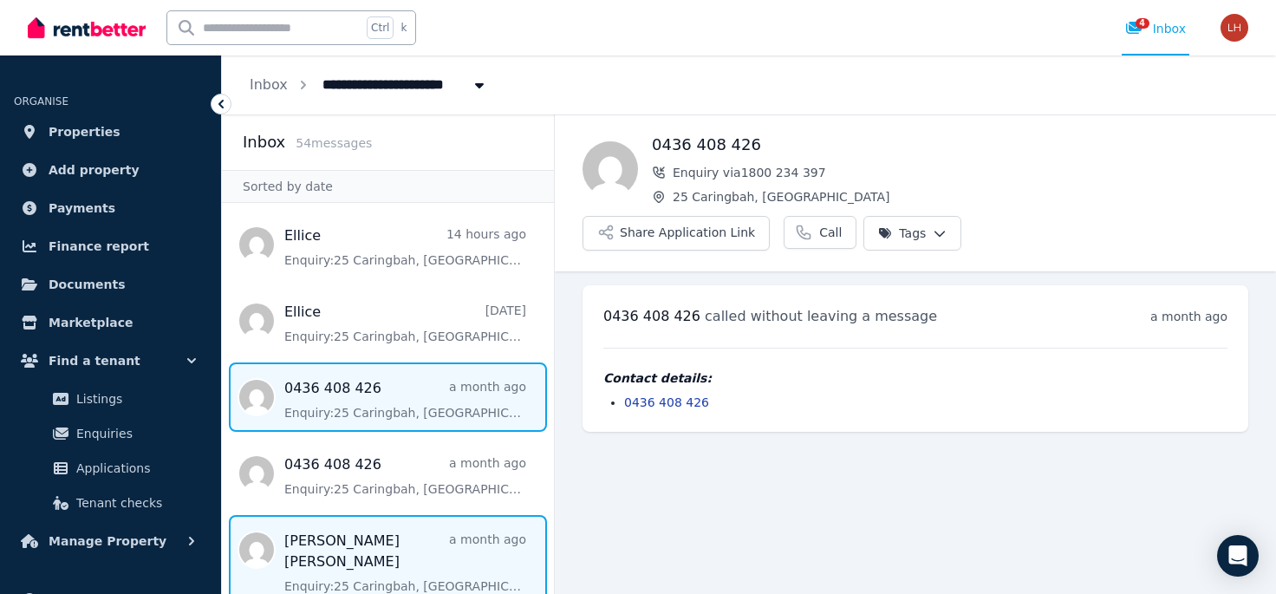
click at [410, 565] on span "Message list" at bounding box center [388, 560] width 332 height 90
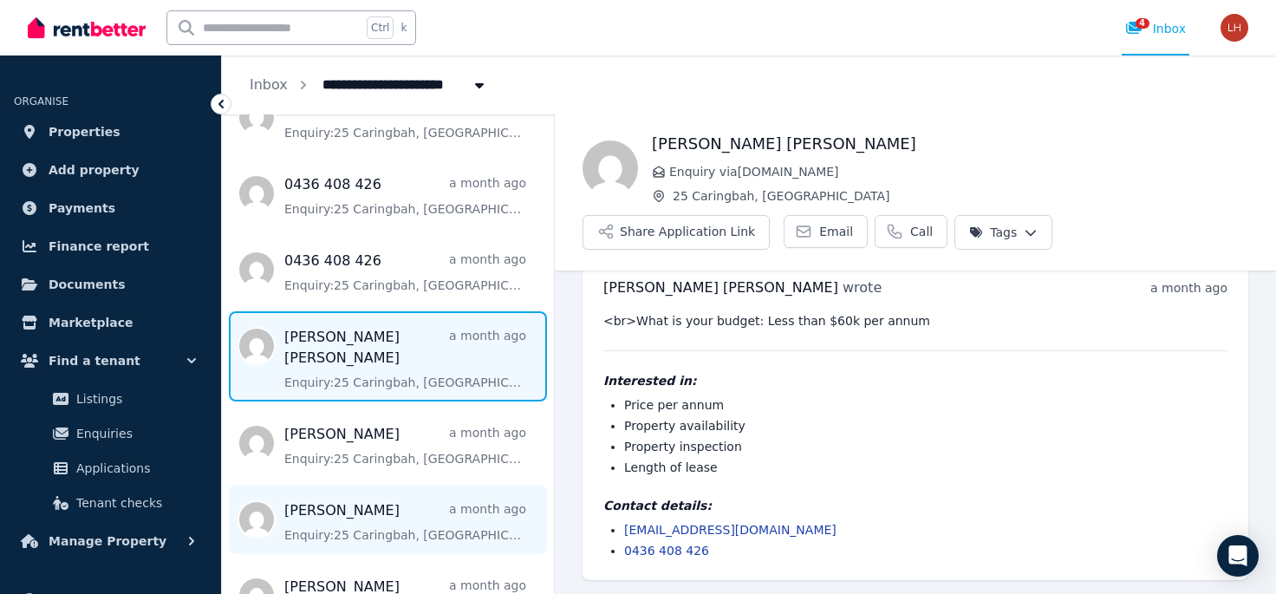
scroll to position [223, 0]
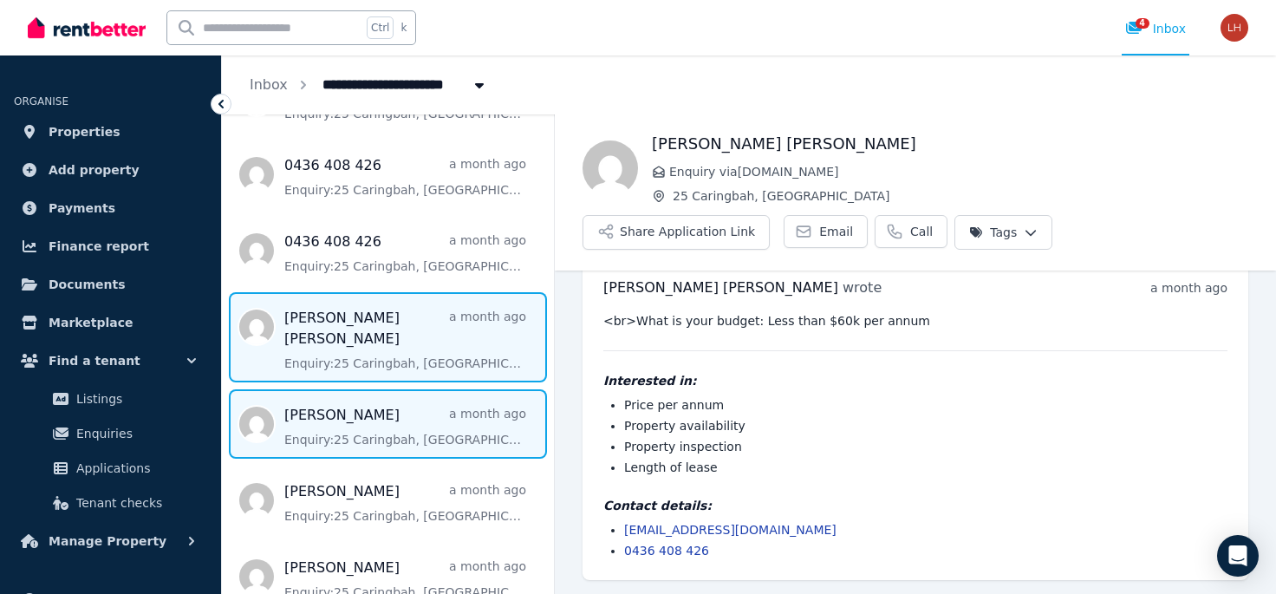
click at [368, 411] on span "Message list" at bounding box center [388, 423] width 332 height 69
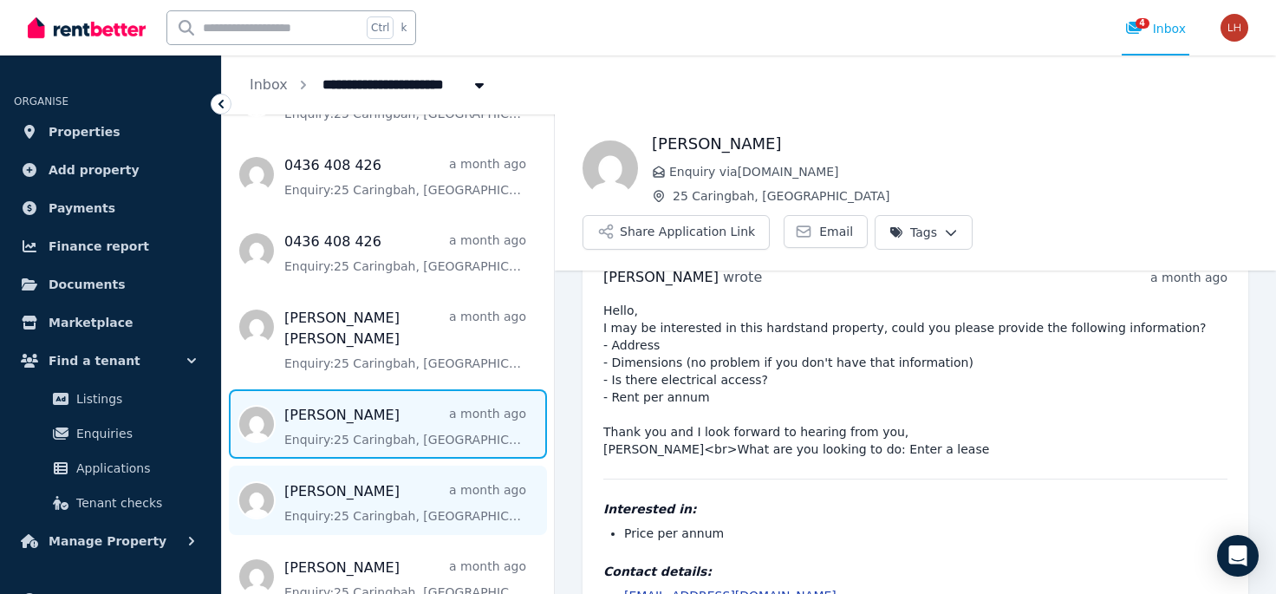
scroll to position [40, 0]
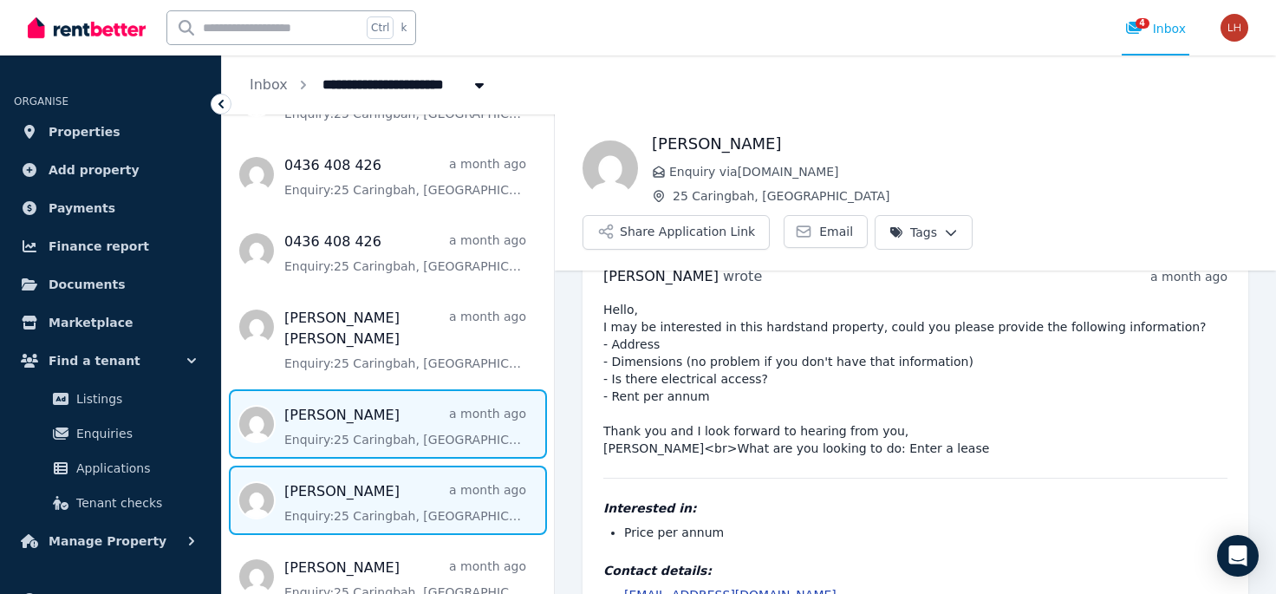
click at [433, 481] on span "Message list" at bounding box center [388, 499] width 332 height 69
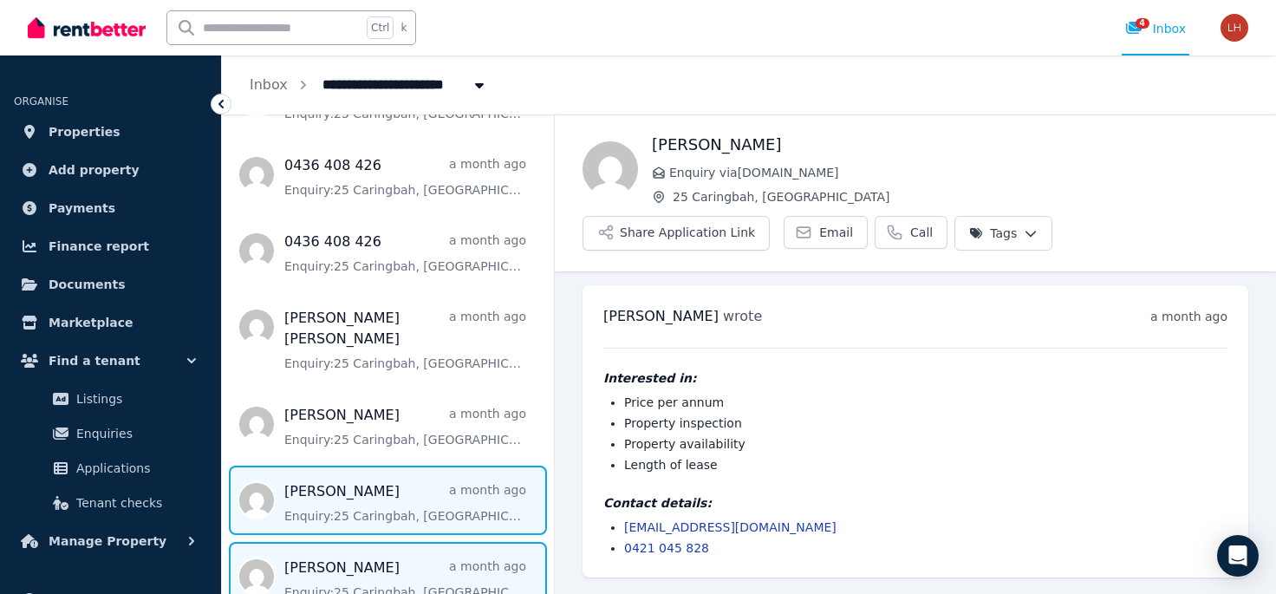
click at [387, 563] on span "Message list" at bounding box center [388, 576] width 332 height 69
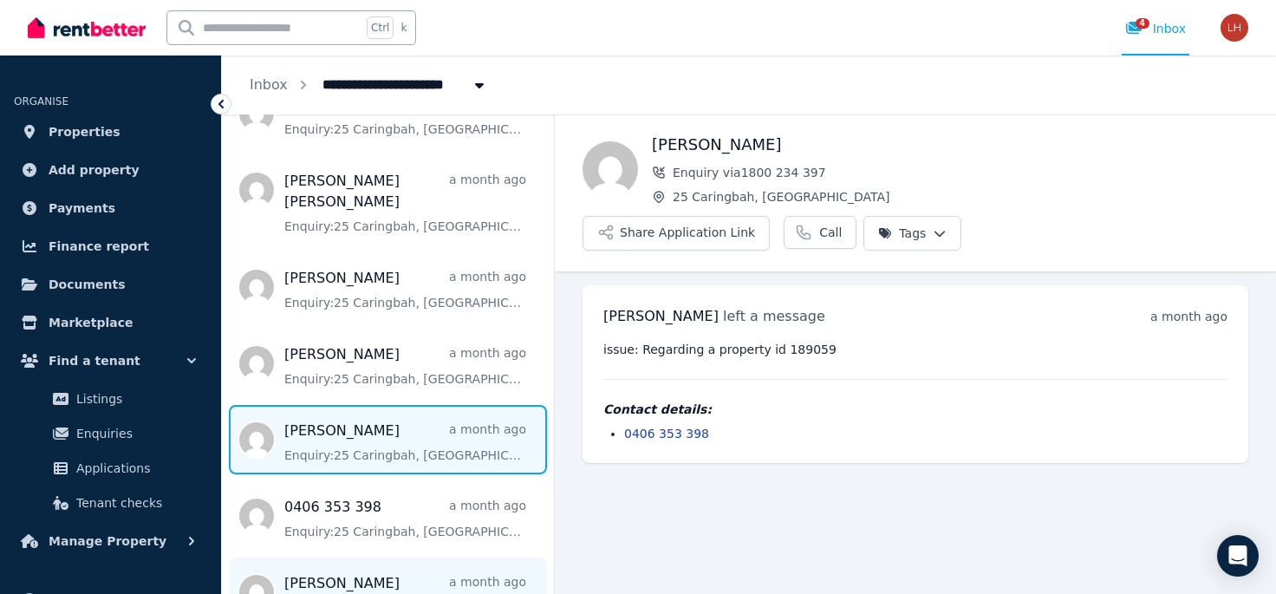
scroll to position [446, 0]
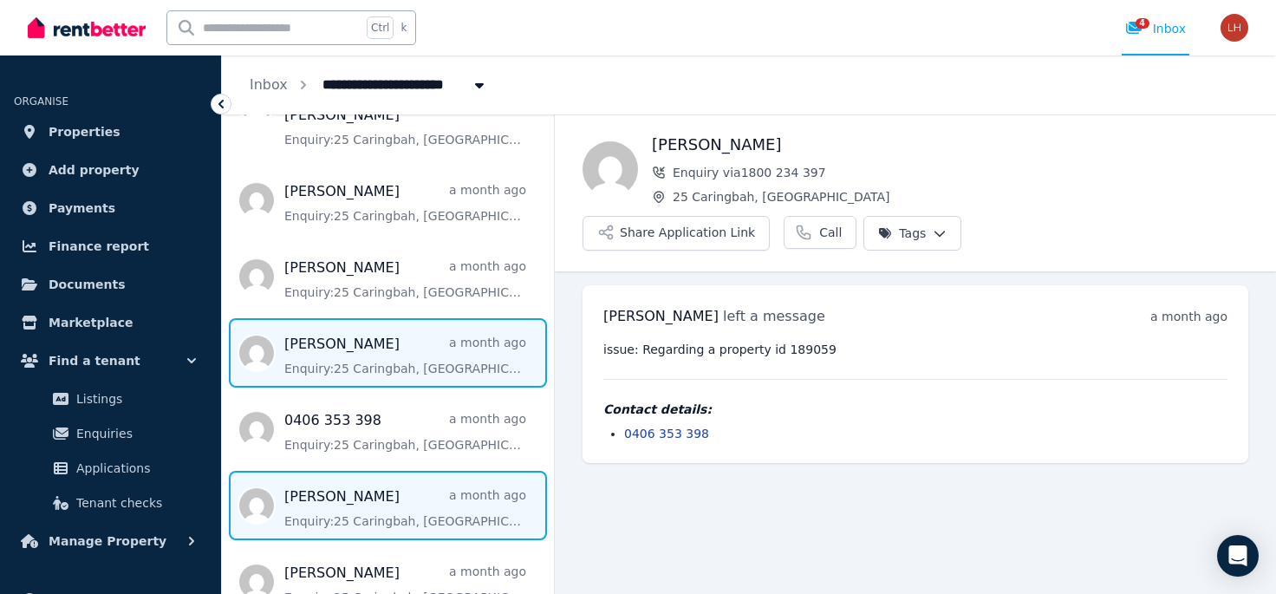
click at [407, 491] on span "Message list" at bounding box center [388, 505] width 332 height 69
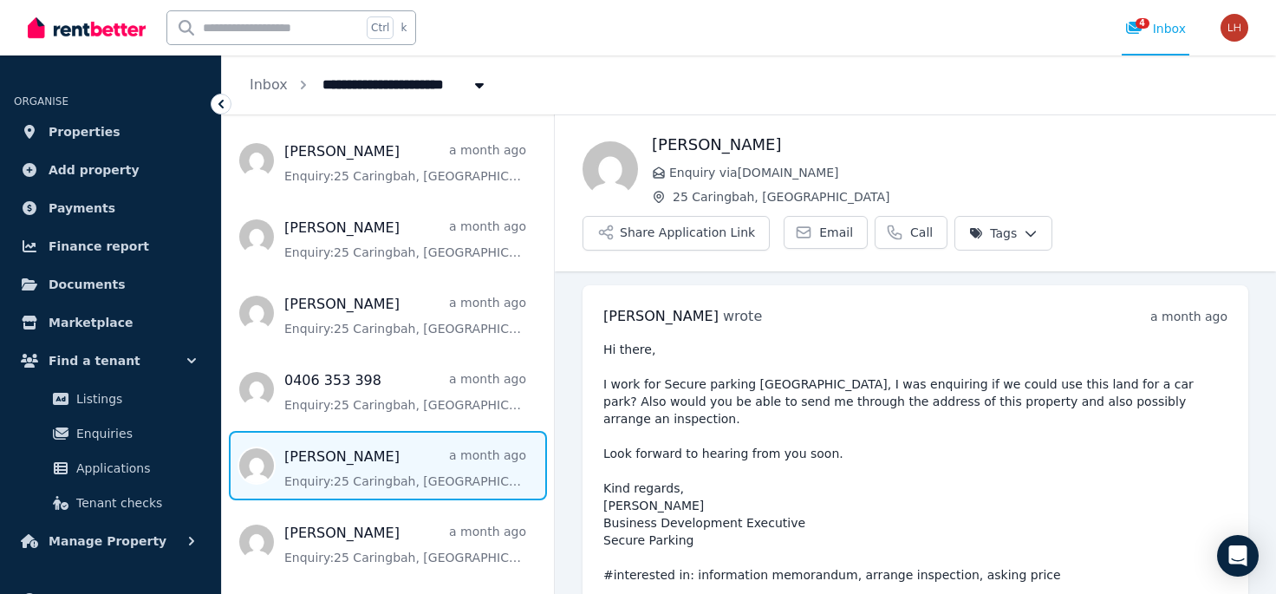
scroll to position [669, 0]
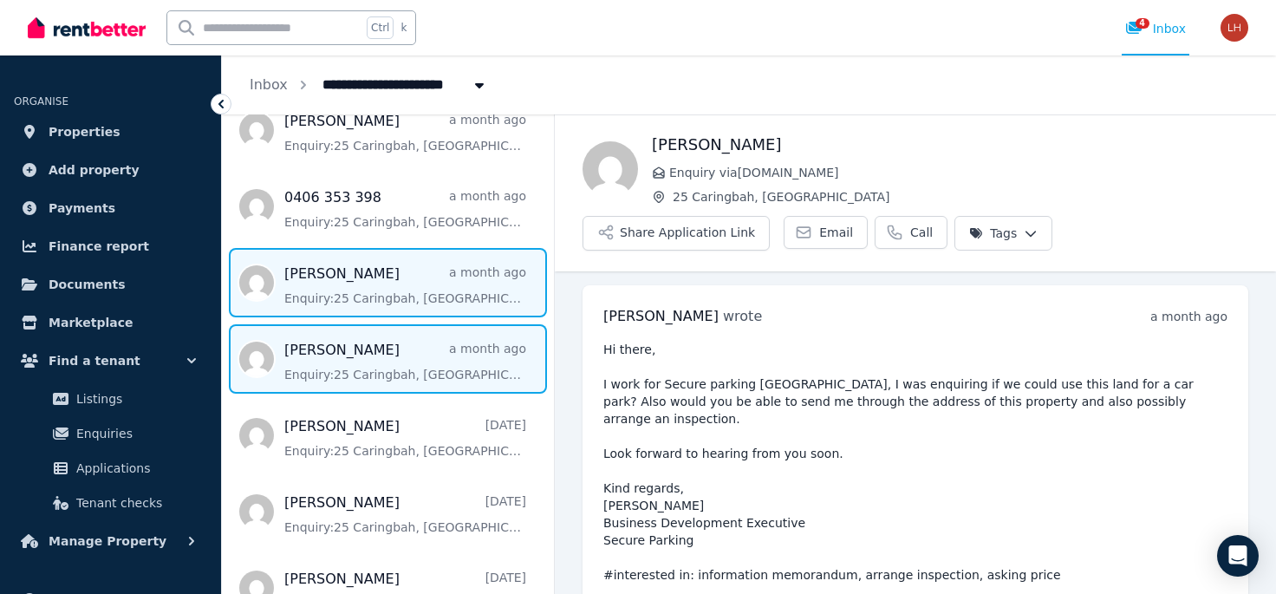
click at [371, 355] on span "Message list" at bounding box center [388, 358] width 332 height 69
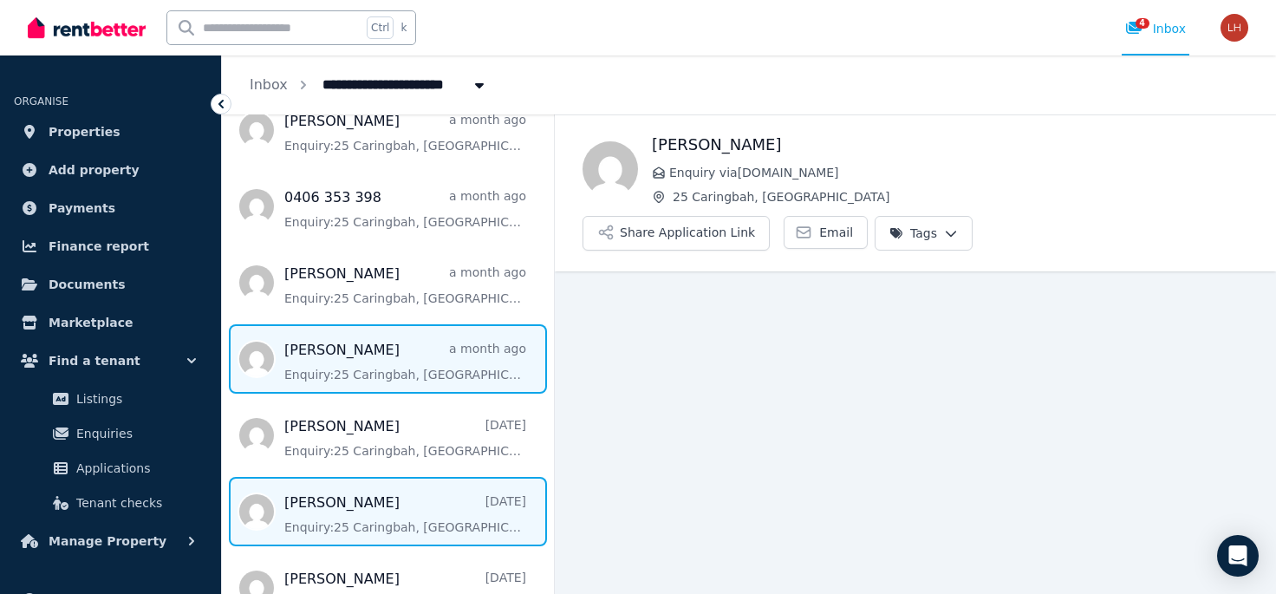
click at [341, 494] on span "Message list" at bounding box center [388, 511] width 332 height 69
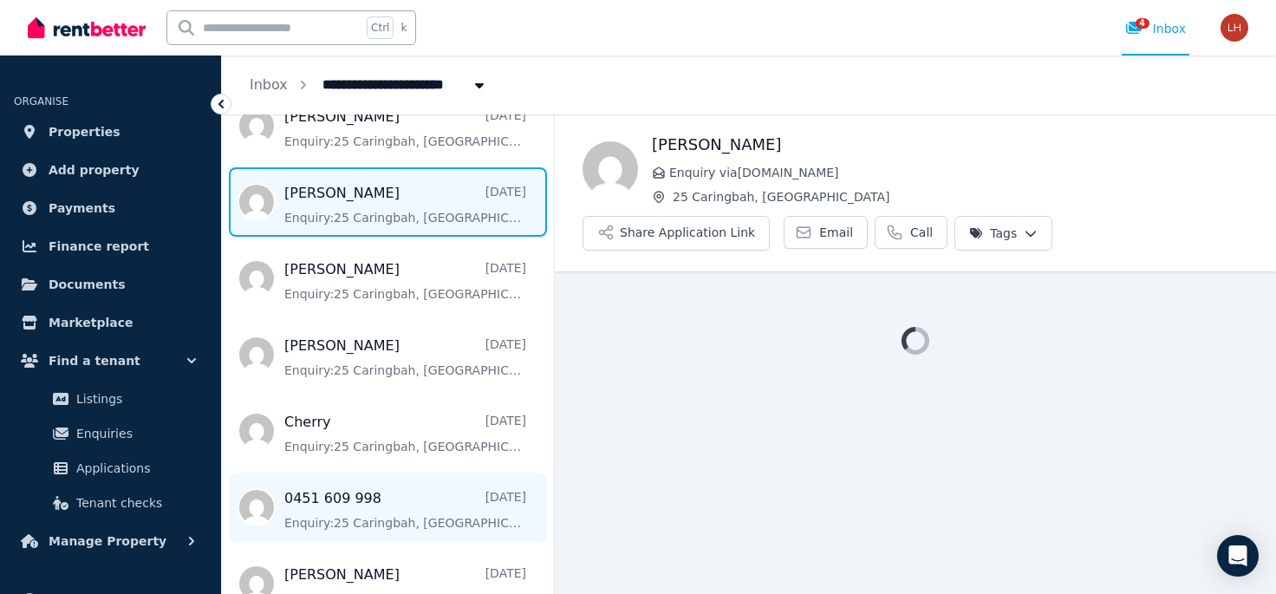
scroll to position [1005, 0]
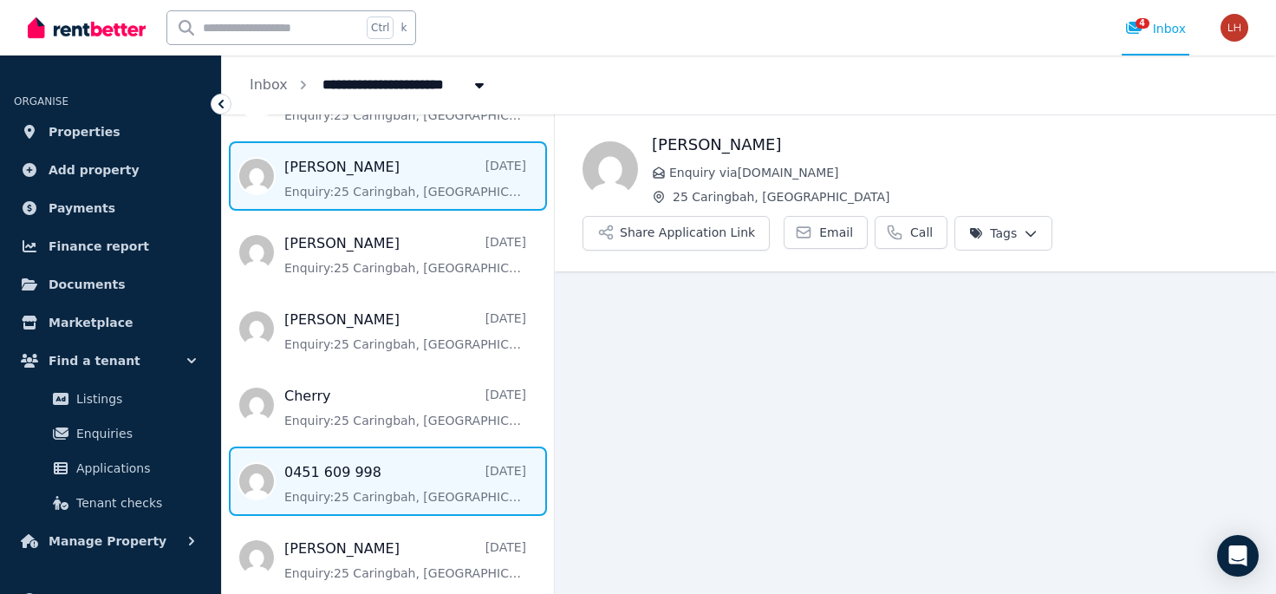
click at [321, 450] on span "Message list" at bounding box center [388, 480] width 332 height 69
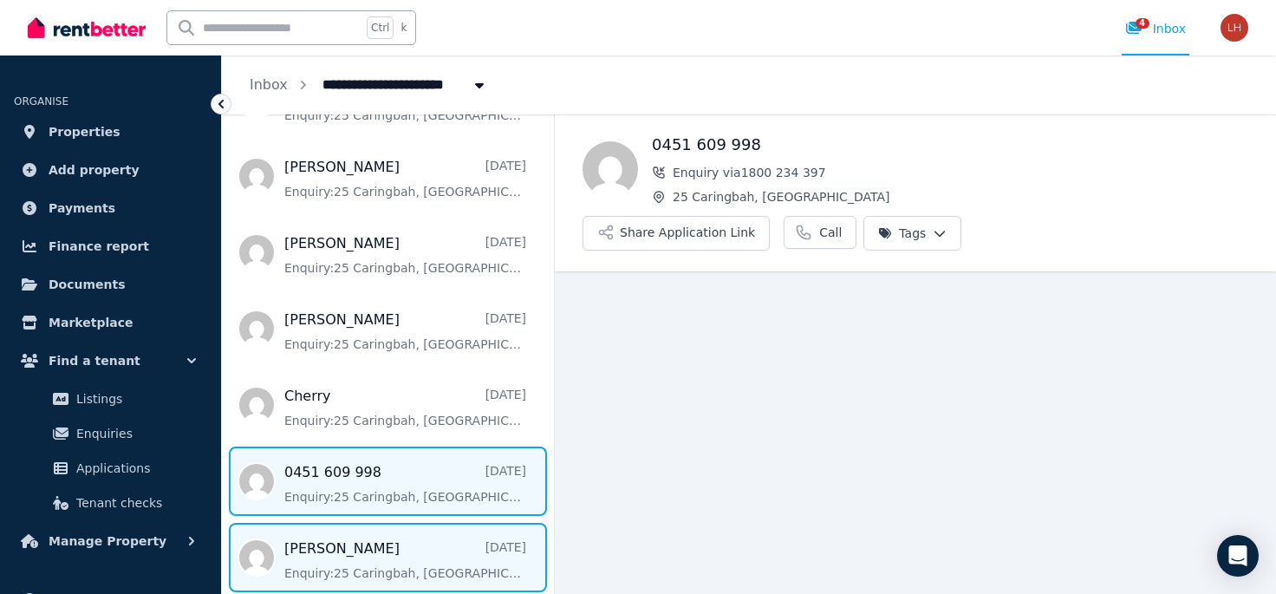
click at [334, 536] on span "Message list" at bounding box center [388, 557] width 332 height 69
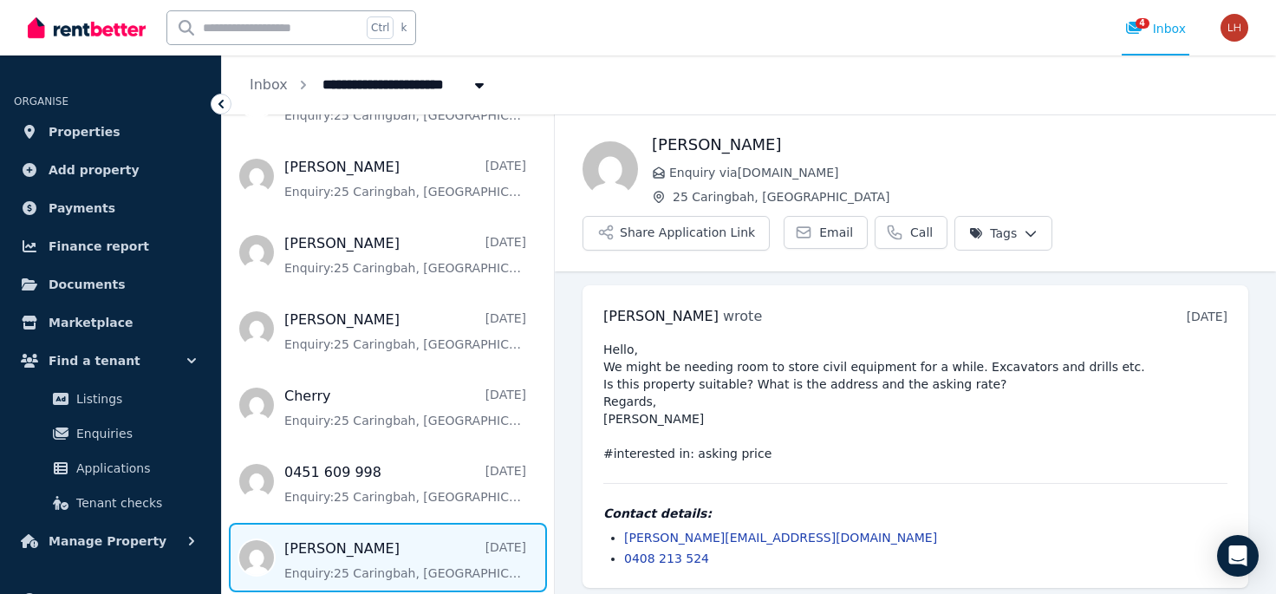
scroll to position [8, 0]
